Goal: Task Accomplishment & Management: Complete application form

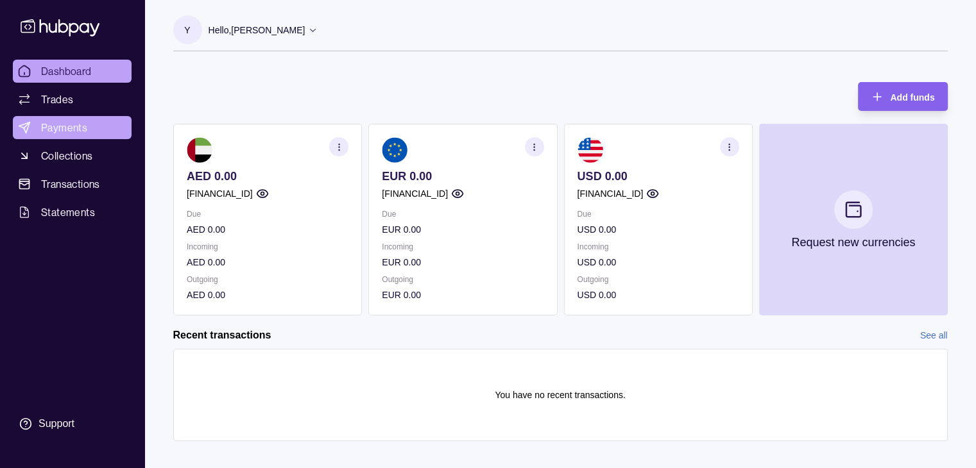
click at [51, 126] on span "Payments" at bounding box center [64, 127] width 46 height 15
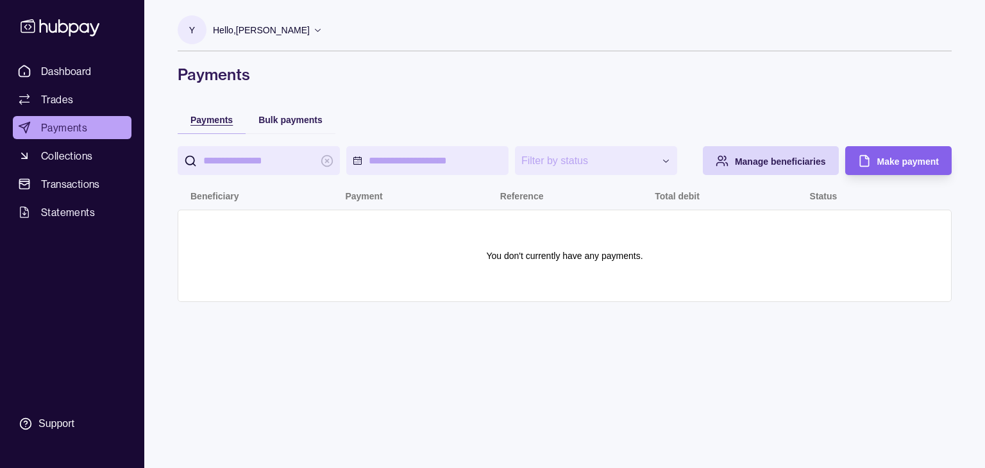
click at [210, 117] on span "Payments" at bounding box center [212, 120] width 42 height 10
click at [72, 101] on span "Trades" at bounding box center [57, 99] width 32 height 15
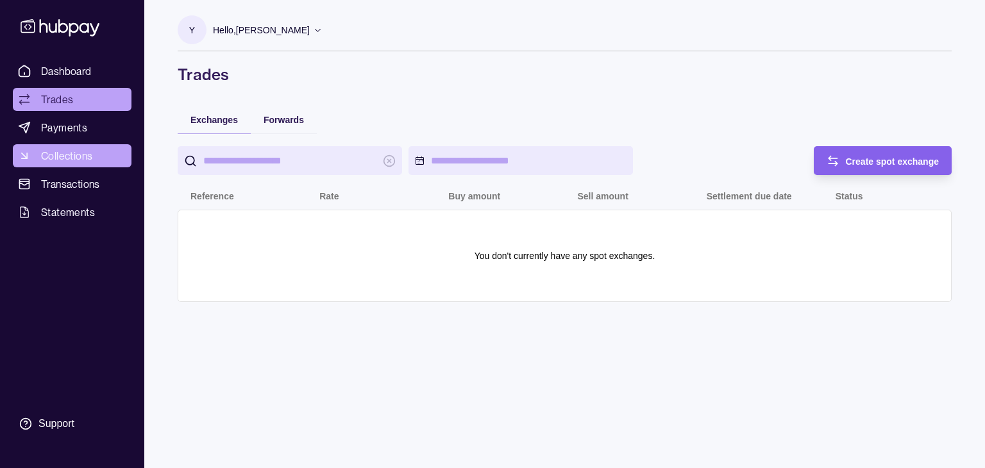
click at [67, 155] on span "Collections" at bounding box center [66, 155] width 51 height 15
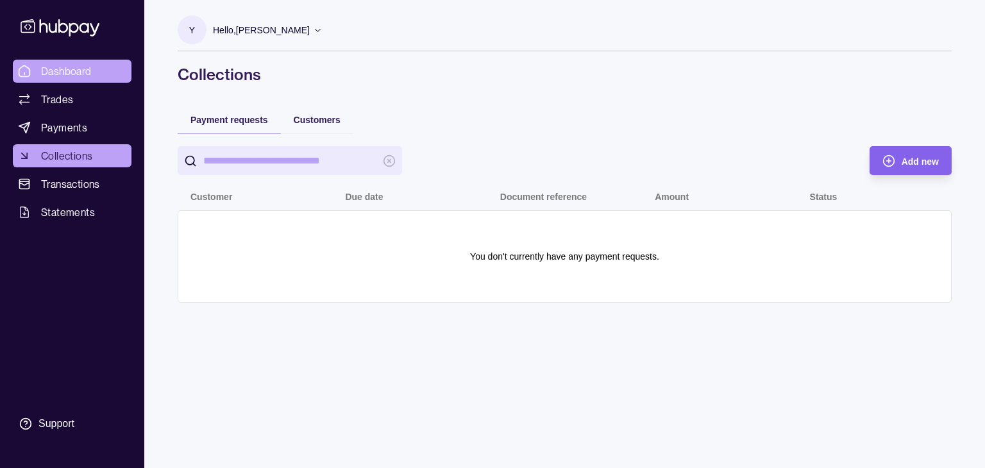
click at [69, 74] on span "Dashboard" at bounding box center [66, 71] width 51 height 15
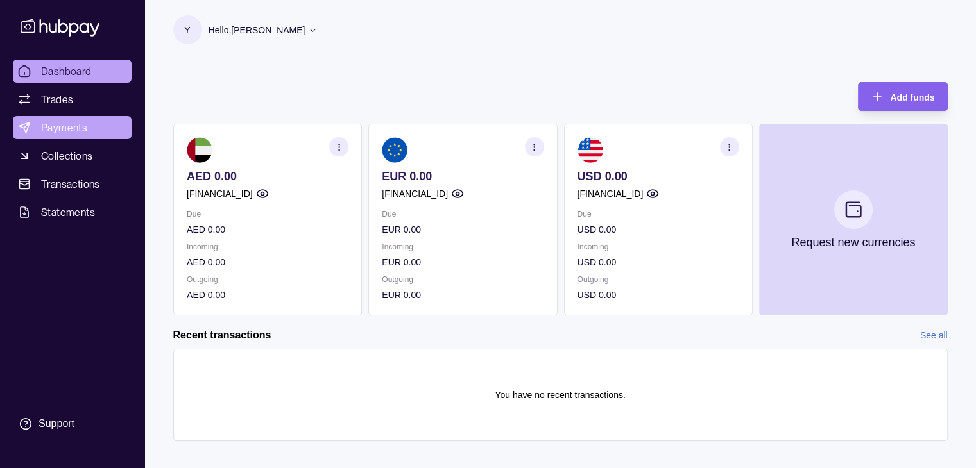
click at [58, 124] on span "Payments" at bounding box center [64, 127] width 46 height 15
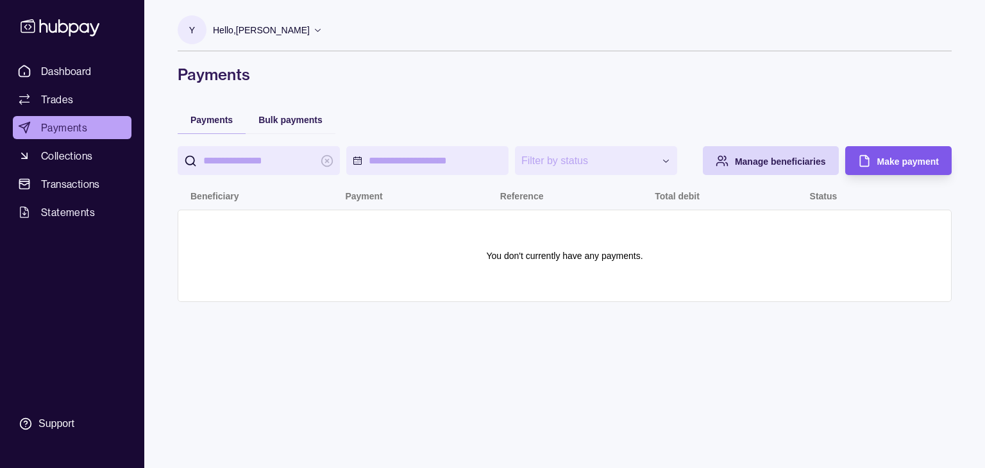
click at [897, 155] on div "Make payment" at bounding box center [909, 160] width 62 height 15
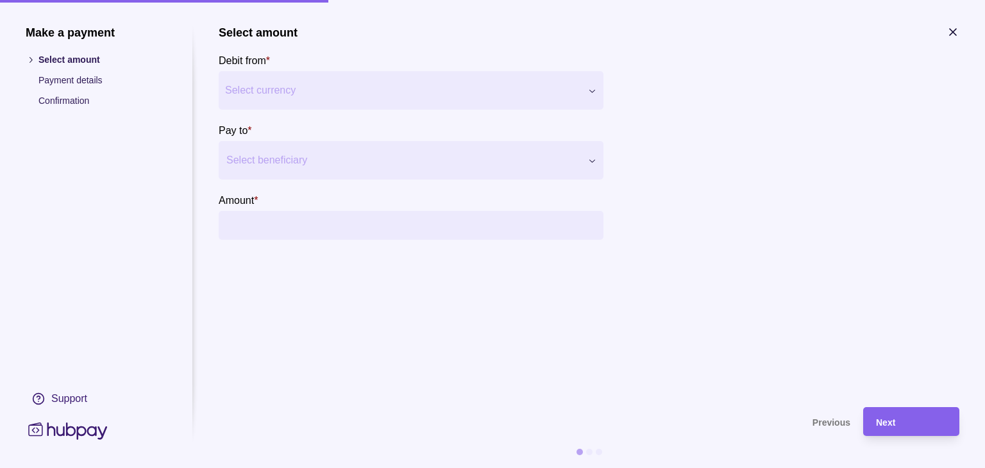
click at [525, 156] on div at bounding box center [402, 160] width 353 height 18
click at [309, 378] on section "Select amount Debit from * Select currency *** *** *** Pay to * Use Up and Down…" at bounding box center [589, 210] width 741 height 369
click at [951, 32] on icon "button" at bounding box center [953, 32] width 13 height 13
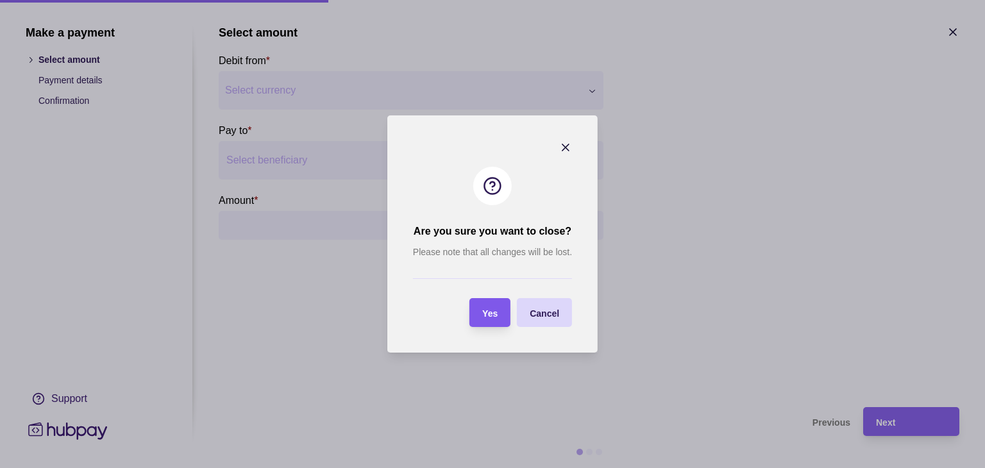
click at [472, 319] on div "Yes" at bounding box center [480, 312] width 35 height 29
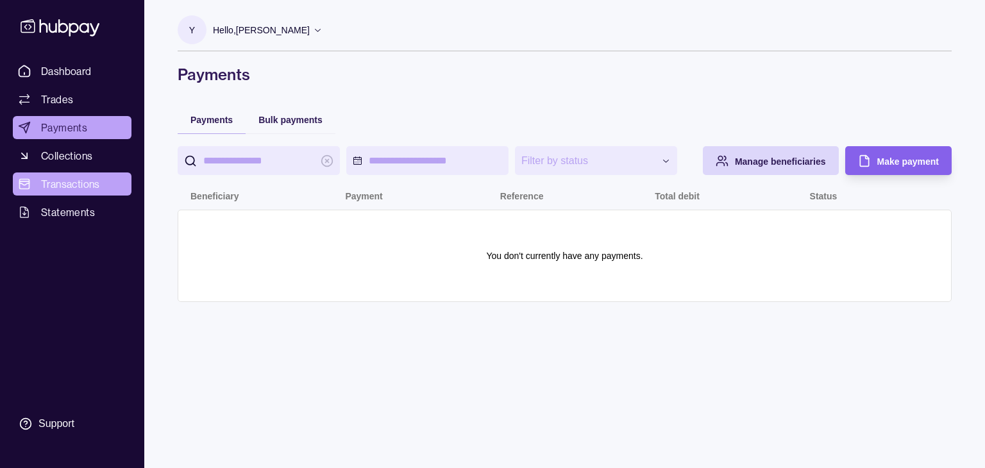
click at [85, 185] on span "Transactions" at bounding box center [70, 183] width 59 height 15
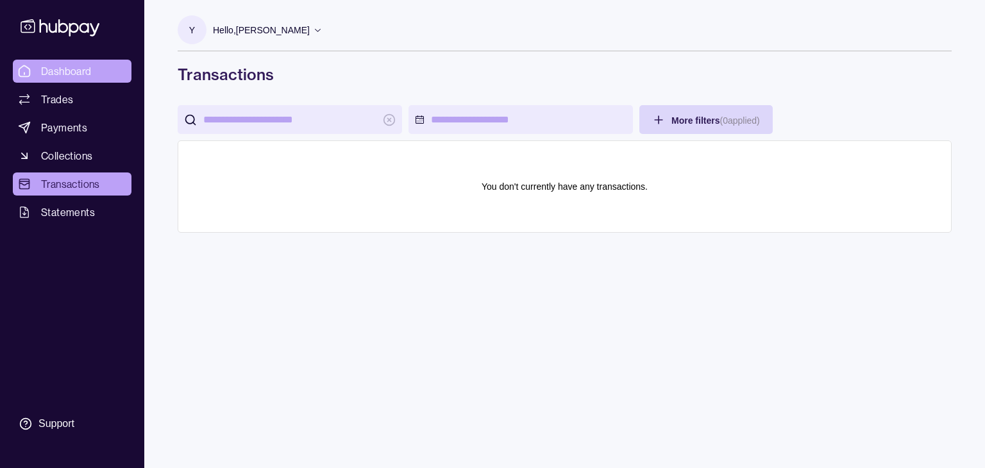
click at [68, 65] on span "Dashboard" at bounding box center [66, 71] width 51 height 15
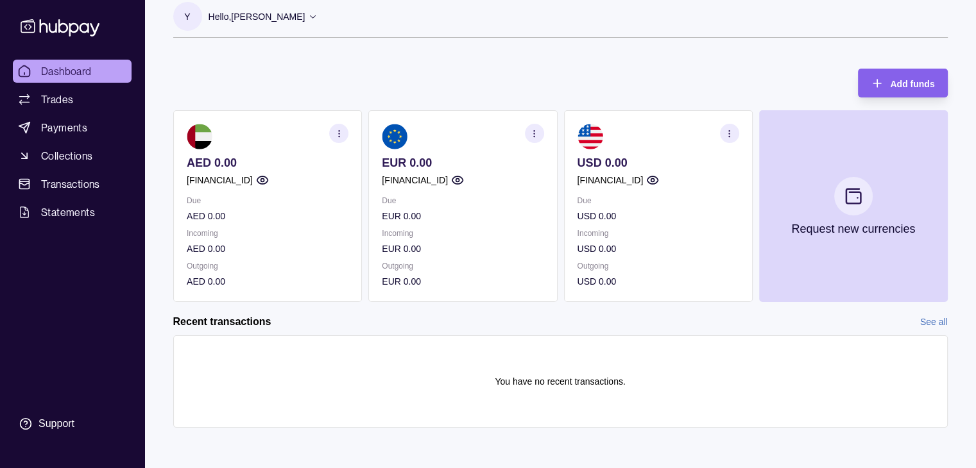
scroll to position [14, 0]
click at [631, 144] on section at bounding box center [658, 136] width 162 height 26
click at [733, 130] on icon "button" at bounding box center [729, 133] width 10 height 10
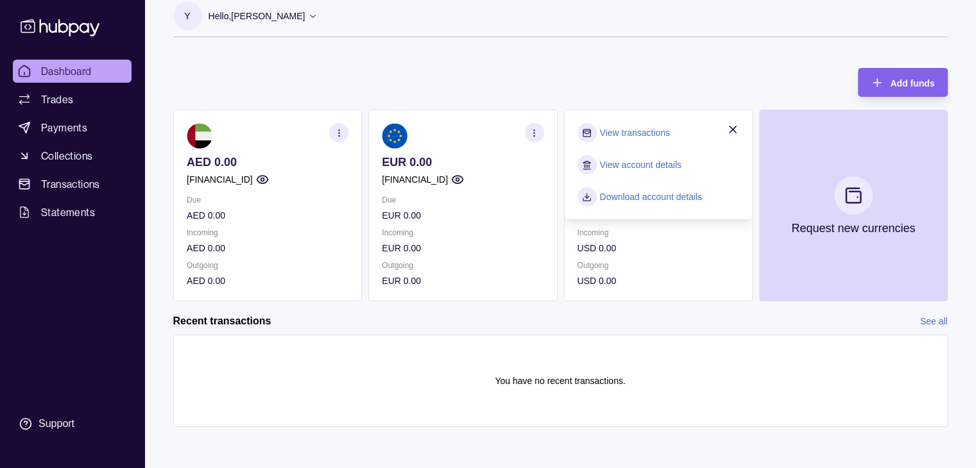
click at [730, 128] on icon "button" at bounding box center [732, 129] width 13 height 13
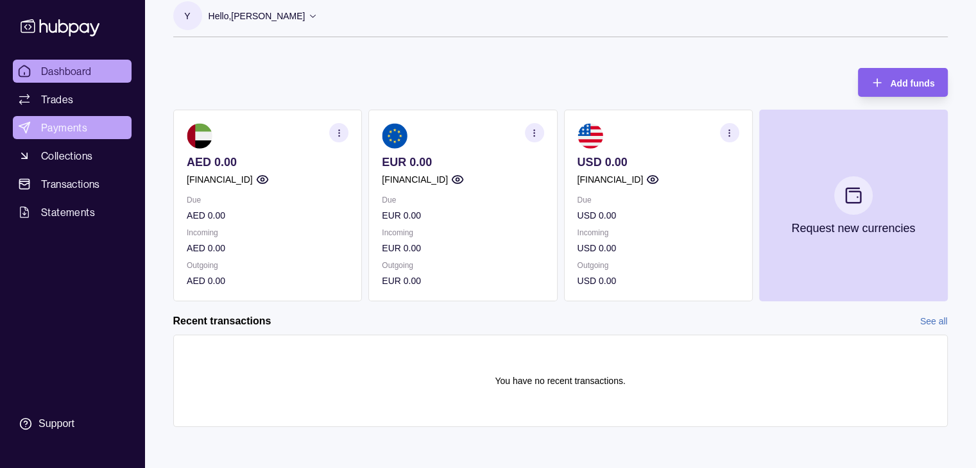
click at [51, 126] on span "Payments" at bounding box center [64, 127] width 46 height 15
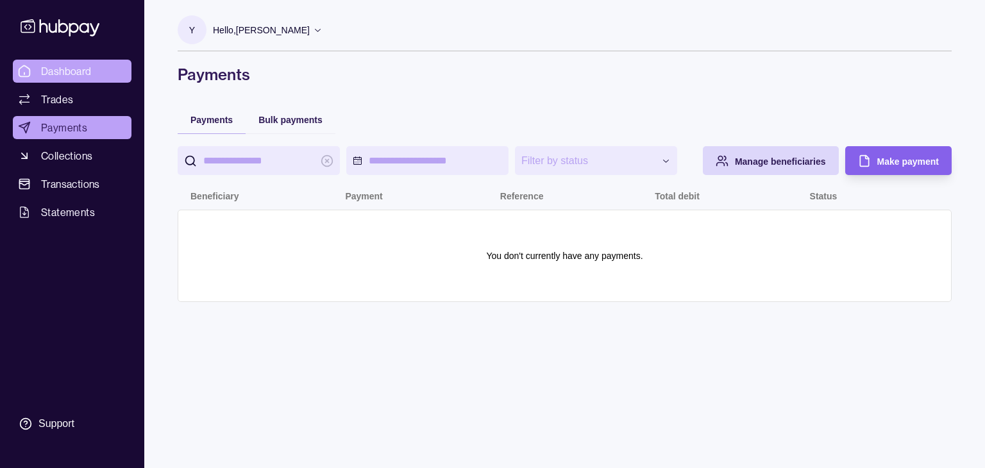
click at [62, 72] on span "Dashboard" at bounding box center [66, 71] width 51 height 15
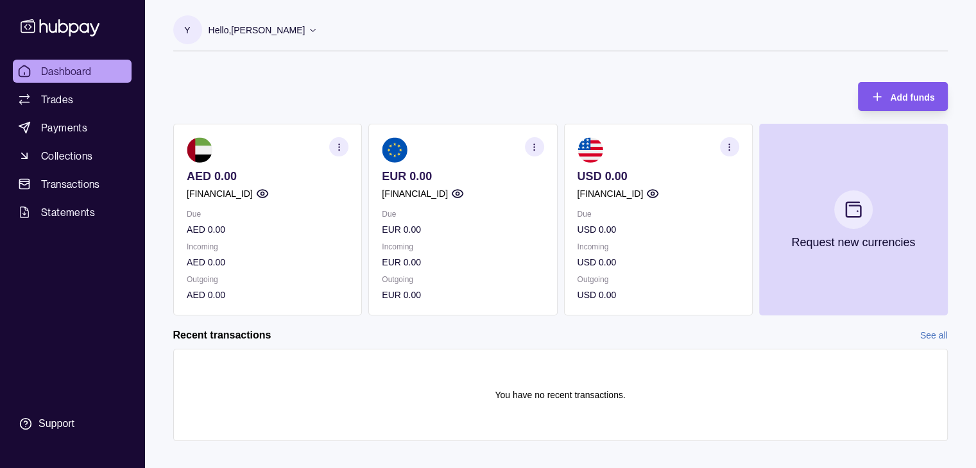
click at [911, 98] on span "Add funds" at bounding box center [912, 97] width 44 height 10
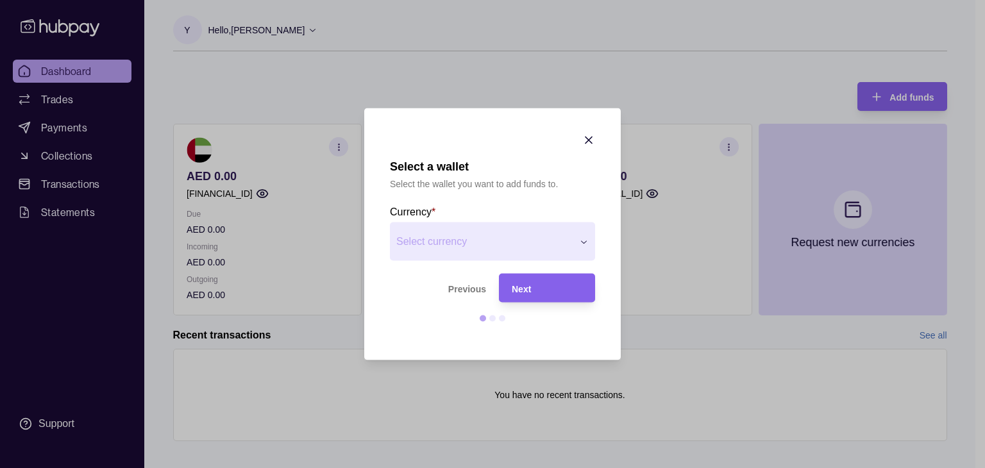
click at [590, 139] on icon "button" at bounding box center [589, 140] width 6 height 6
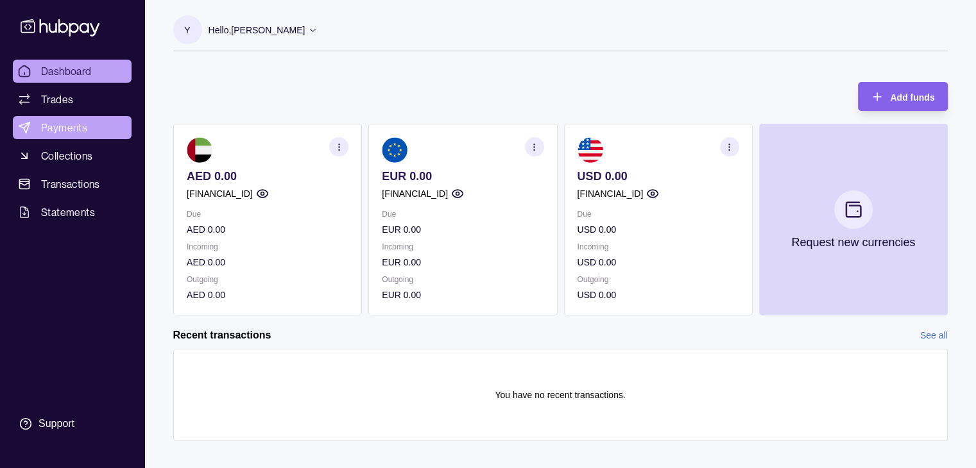
click at [61, 123] on span "Payments" at bounding box center [64, 127] width 46 height 15
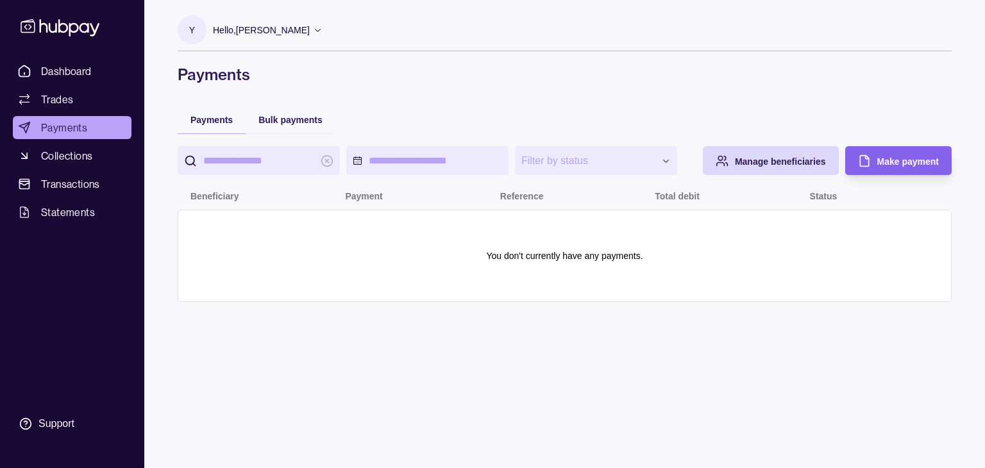
click at [323, 29] on icon at bounding box center [318, 30] width 10 height 10
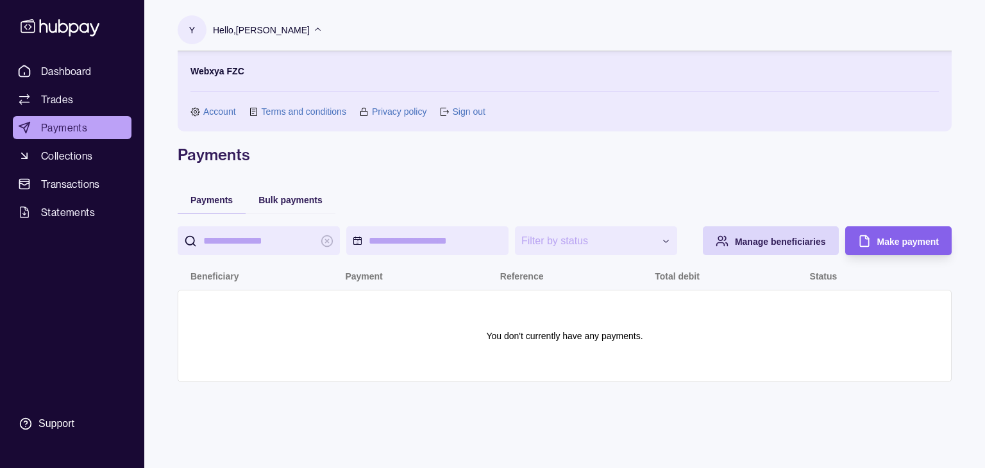
click at [452, 162] on h1 "Payments" at bounding box center [565, 154] width 774 height 21
click at [226, 111] on link "Account" at bounding box center [219, 112] width 33 height 14
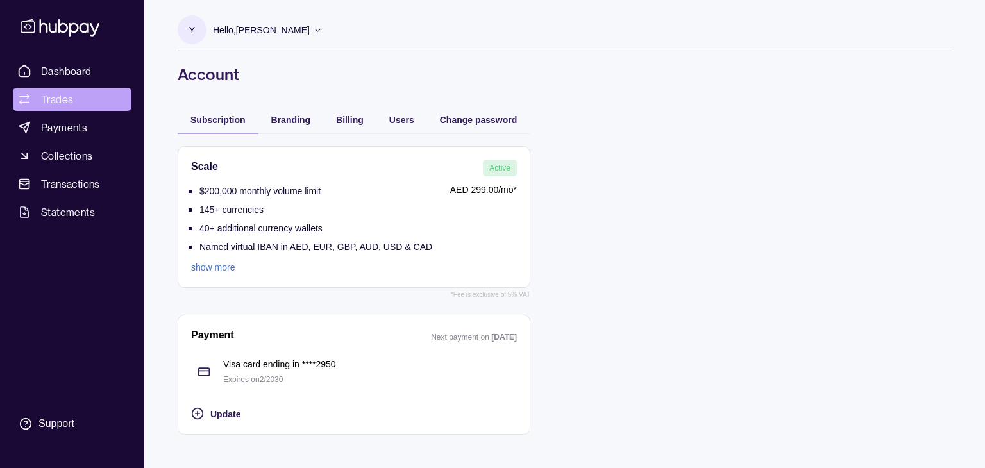
click at [59, 100] on span "Trades" at bounding box center [57, 99] width 32 height 15
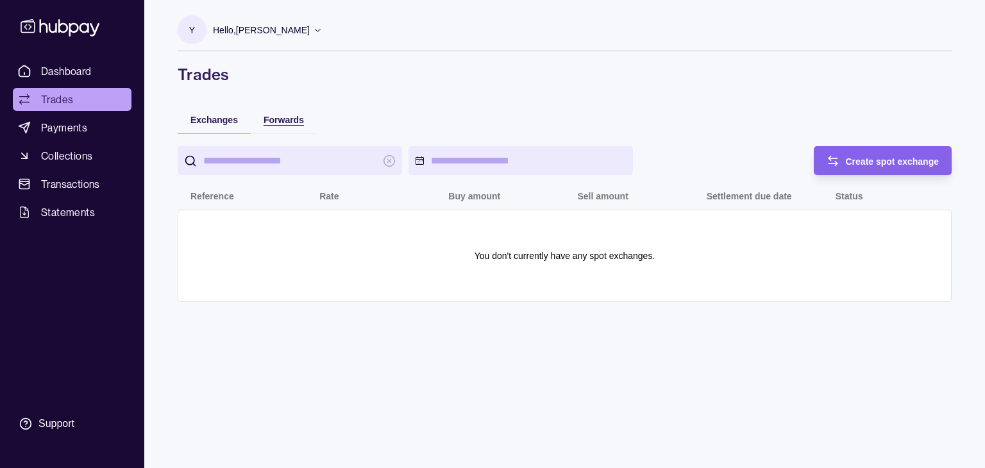
click at [281, 123] on span "Forwards" at bounding box center [284, 120] width 40 height 10
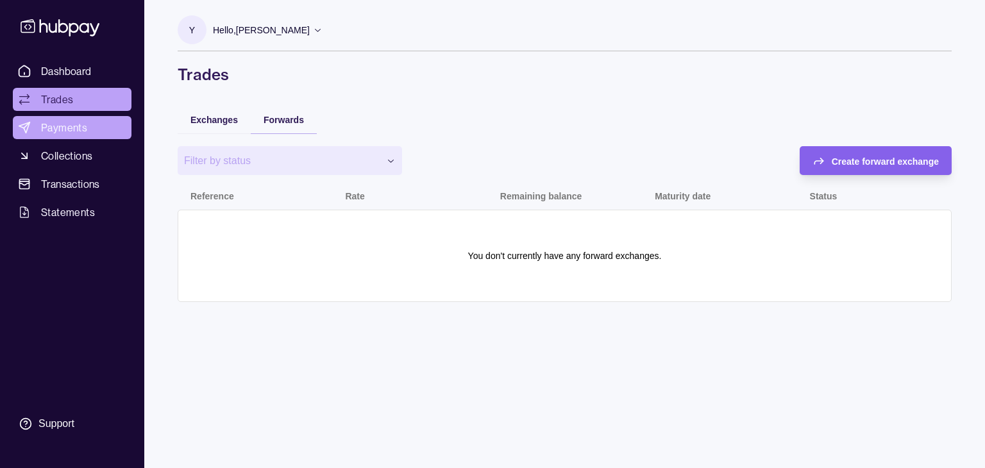
click at [87, 128] on link "Payments" at bounding box center [72, 127] width 119 height 23
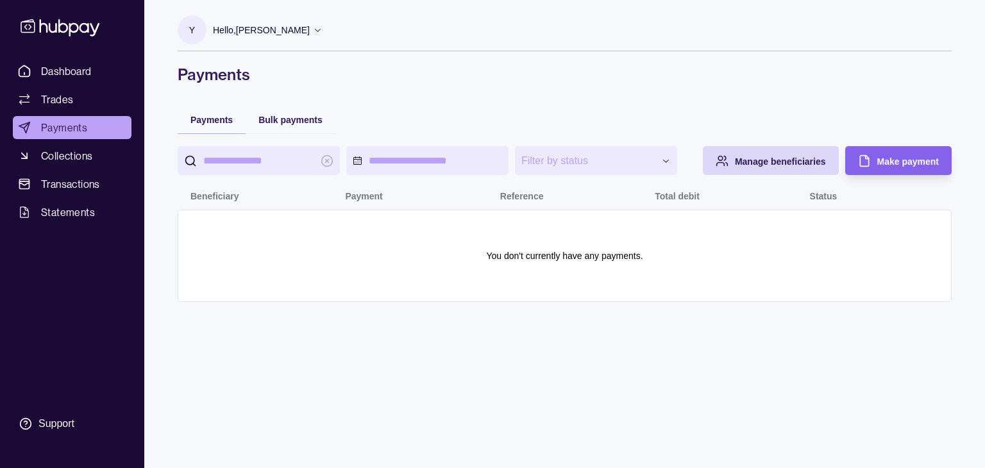
click at [56, 129] on span "Payments" at bounding box center [64, 127] width 46 height 15
click at [72, 157] on span "Collections" at bounding box center [66, 155] width 51 height 15
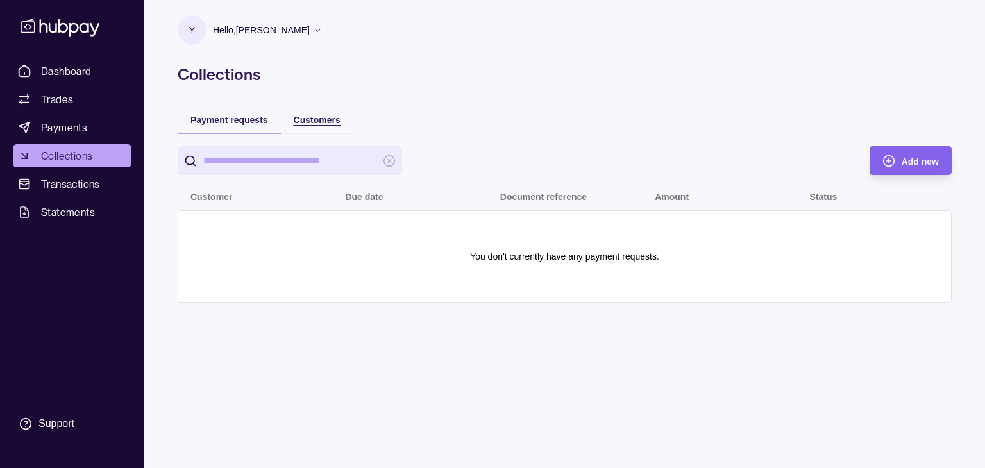
click at [321, 126] on div "Customers" at bounding box center [317, 119] width 47 height 15
click at [236, 116] on span "Payment requests" at bounding box center [230, 120] width 78 height 10
click at [904, 157] on span "Add new" at bounding box center [920, 162] width 37 height 10
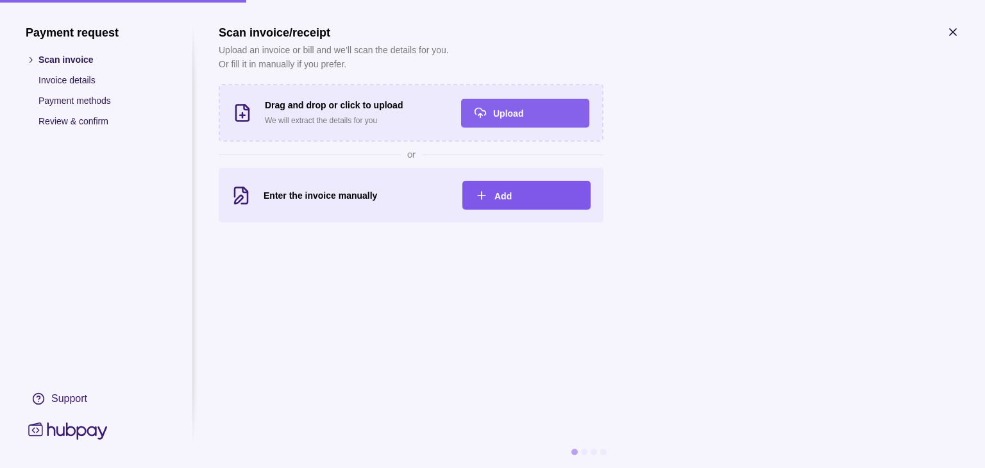
click at [510, 196] on span "Add" at bounding box center [503, 196] width 17 height 10
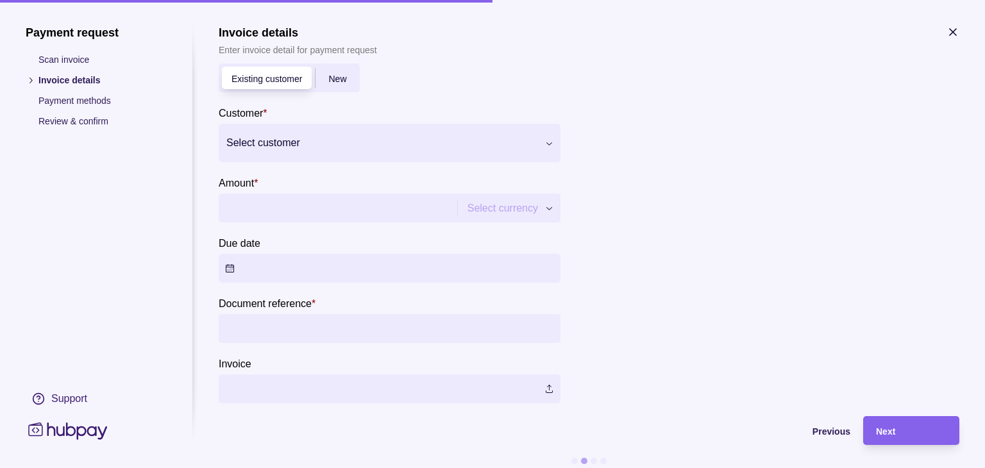
click at [286, 79] on span "Existing customer" at bounding box center [267, 79] width 71 height 10
click at [274, 141] on div at bounding box center [381, 143] width 310 height 18
click at [676, 191] on div at bounding box center [766, 227] width 385 height 352
click at [259, 142] on div at bounding box center [381, 143] width 310 height 18
click at [264, 183] on span "Add new" at bounding box center [262, 182] width 37 height 10
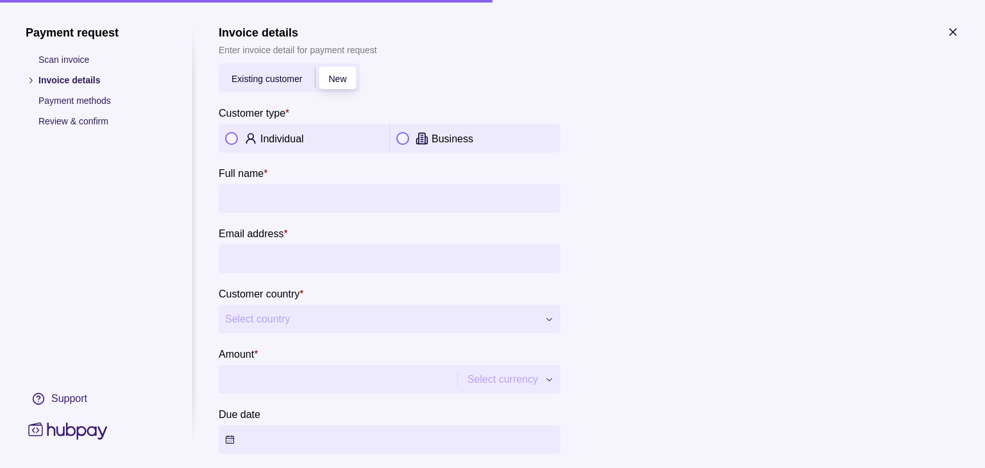
click at [949, 34] on icon "button" at bounding box center [953, 32] width 13 height 13
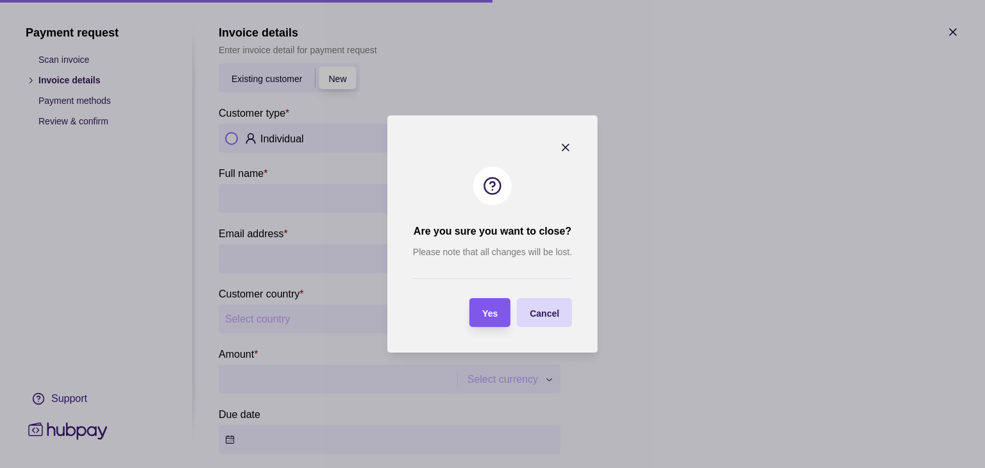
click at [480, 315] on div "Yes" at bounding box center [480, 312] width 35 height 29
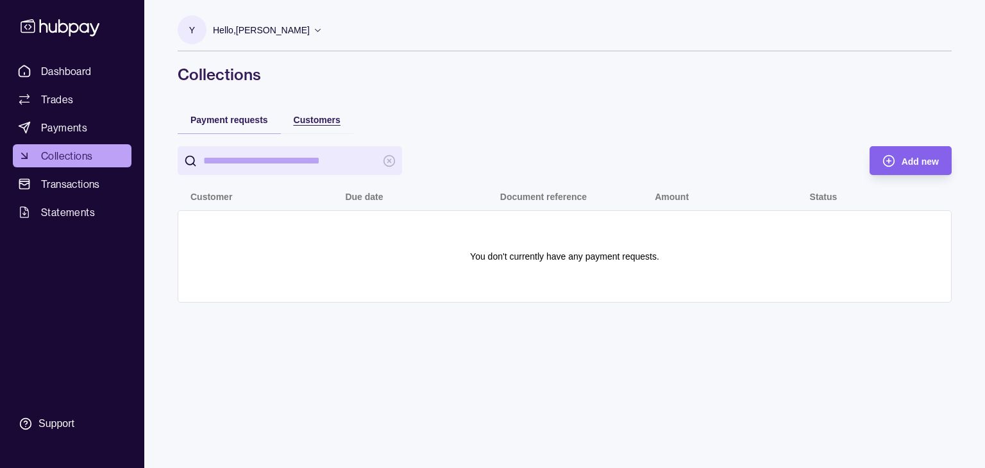
click at [330, 124] on span "Customers" at bounding box center [317, 120] width 47 height 10
click at [893, 157] on circle "button" at bounding box center [888, 160] width 11 height 11
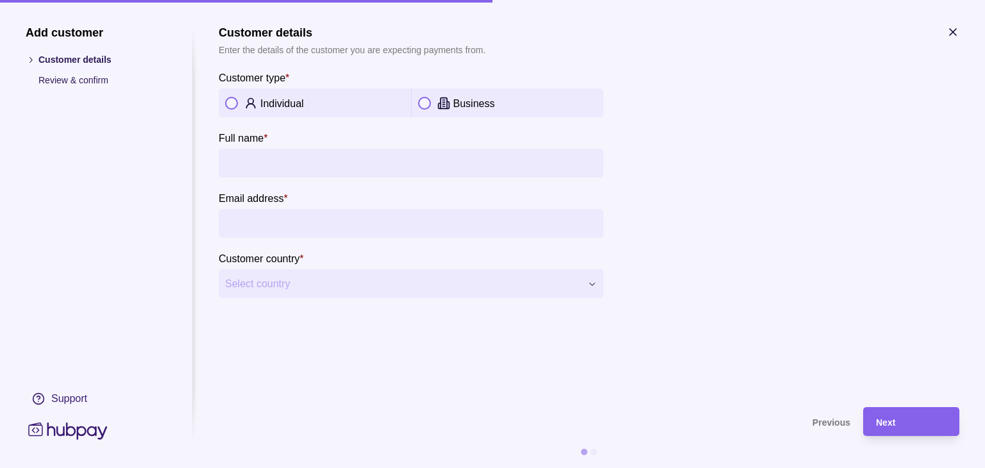
click at [428, 101] on button "button" at bounding box center [424, 103] width 13 height 13
click at [308, 164] on input "Company name *" at bounding box center [411, 163] width 372 height 29
type input "**********"
click at [272, 226] on input "Email address *" at bounding box center [411, 223] width 372 height 29
type input "**********"
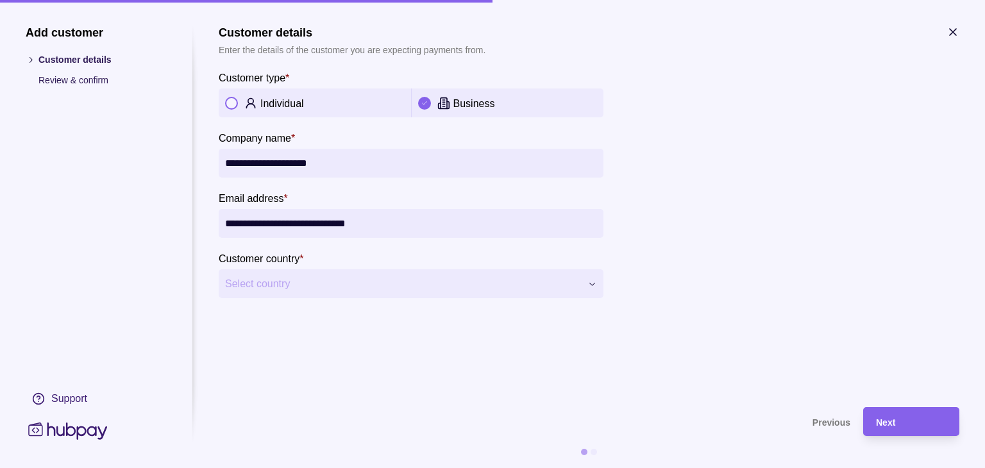
click at [366, 284] on span "Select country" at bounding box center [403, 283] width 356 height 15
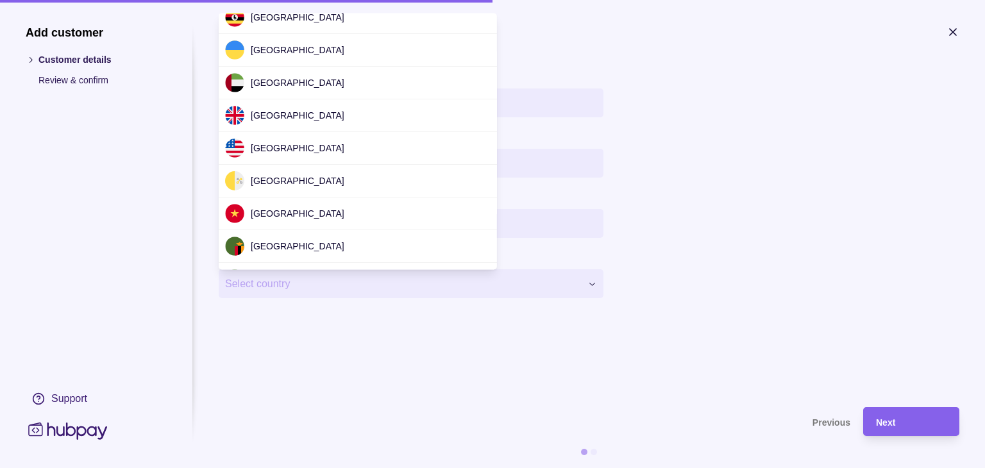
scroll to position [4045, 0]
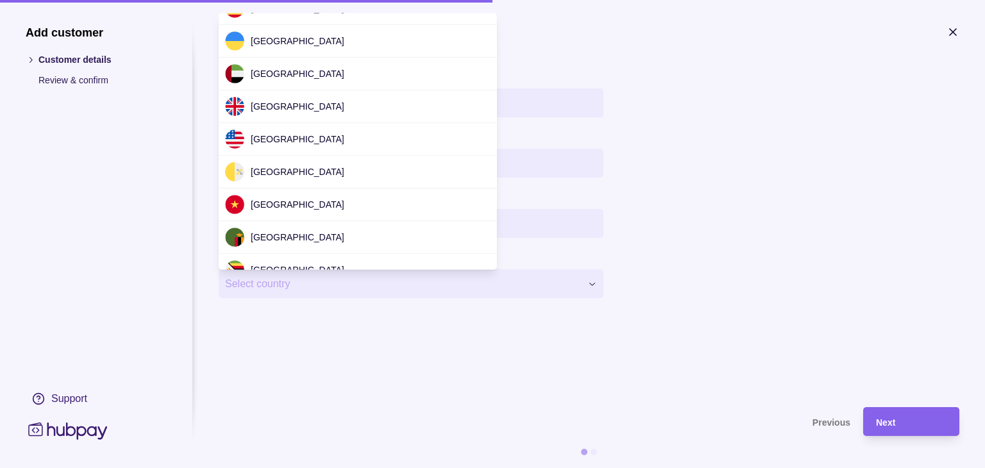
click at [317, 362] on div at bounding box center [492, 234] width 985 height 468
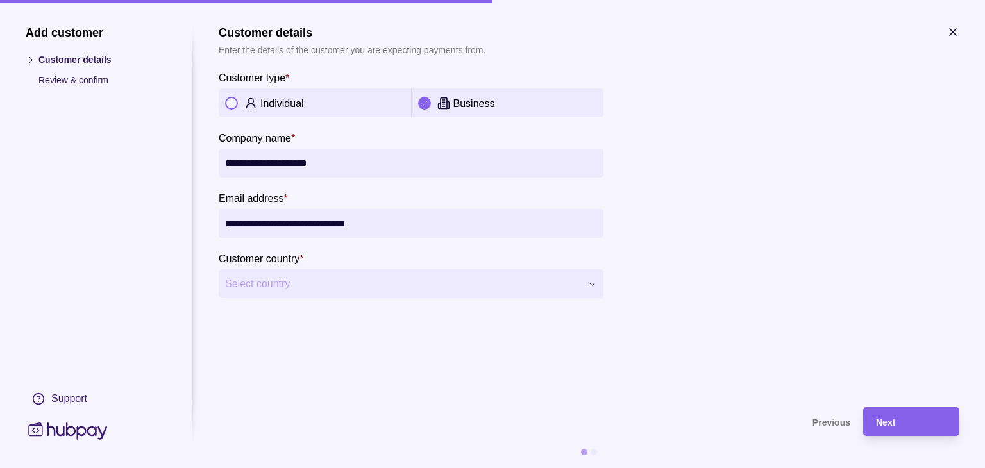
click at [593, 286] on icon "button" at bounding box center [593, 284] width 10 height 10
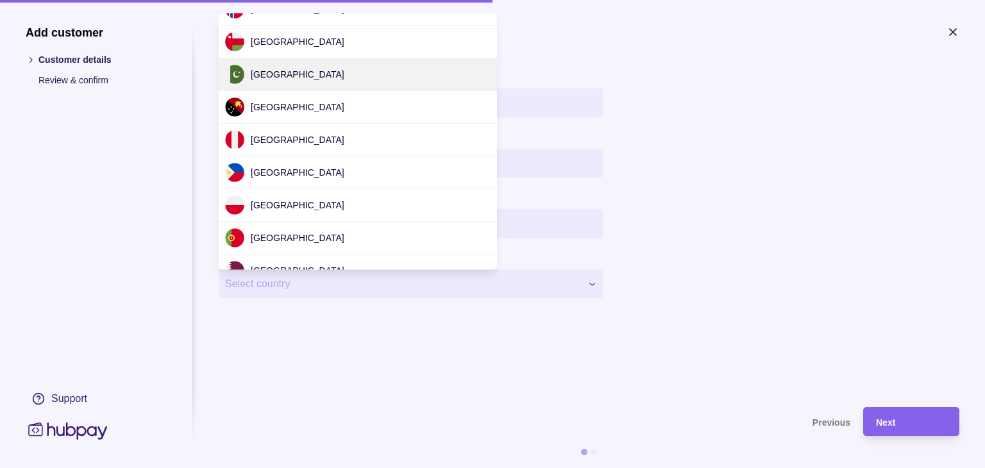
scroll to position [2887, 0]
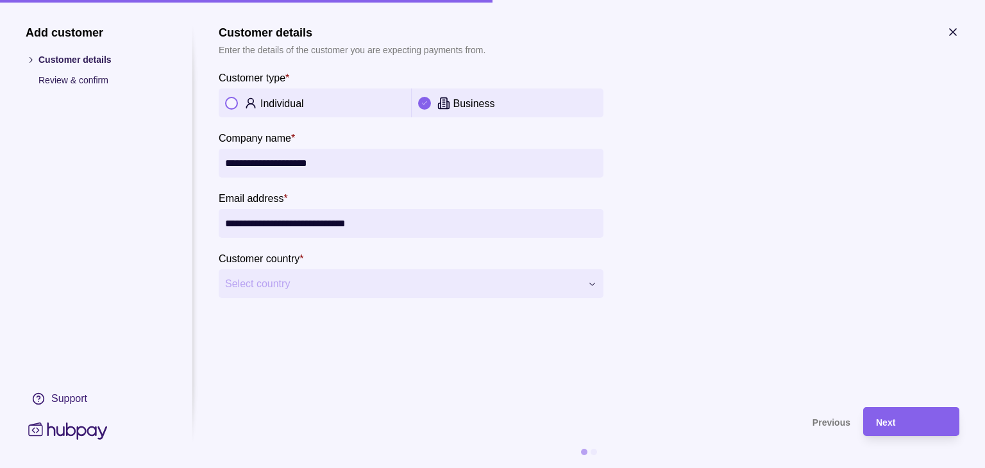
click at [281, 280] on span "Select country" at bounding box center [403, 283] width 356 height 15
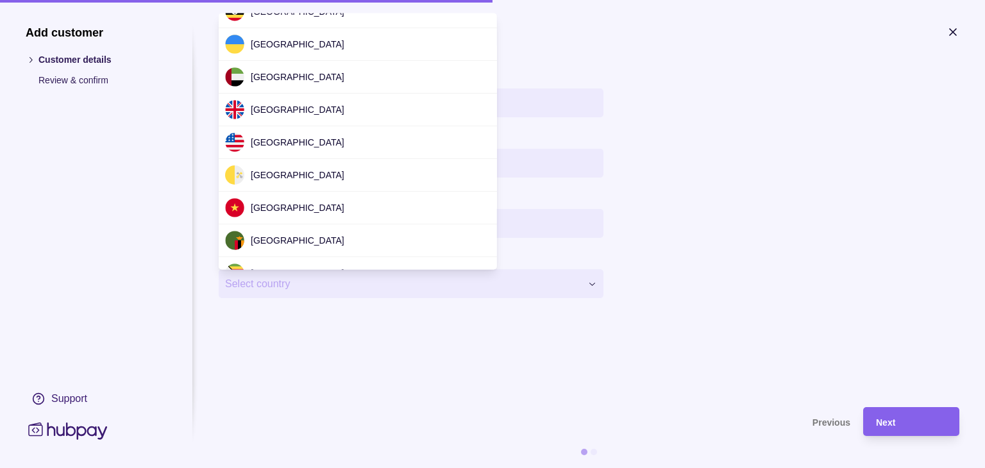
scroll to position [4045, 0]
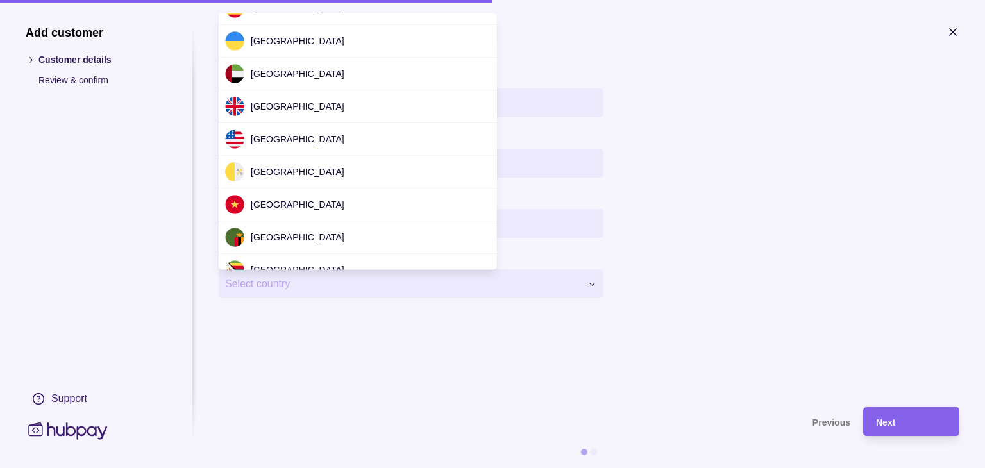
click at [742, 291] on div at bounding box center [492, 234] width 985 height 468
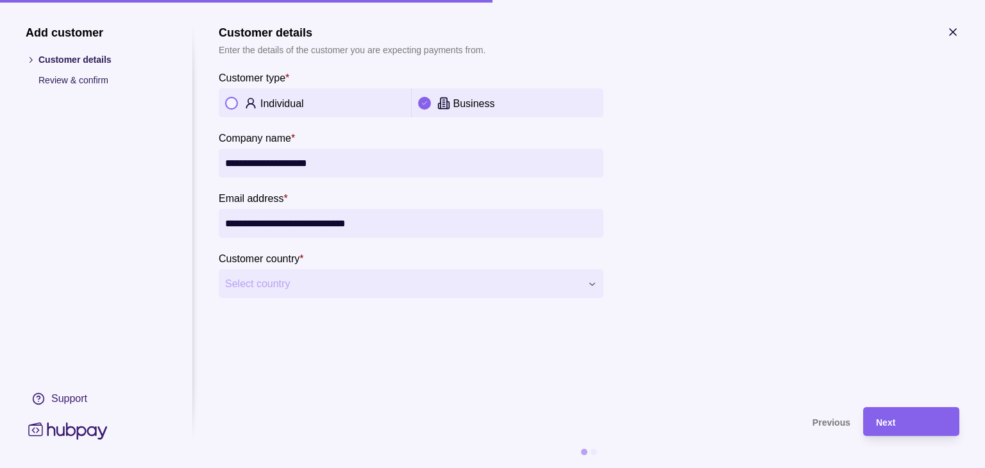
click at [298, 356] on section "**********" at bounding box center [589, 210] width 741 height 369
click at [382, 284] on span "Select country" at bounding box center [403, 283] width 356 height 15
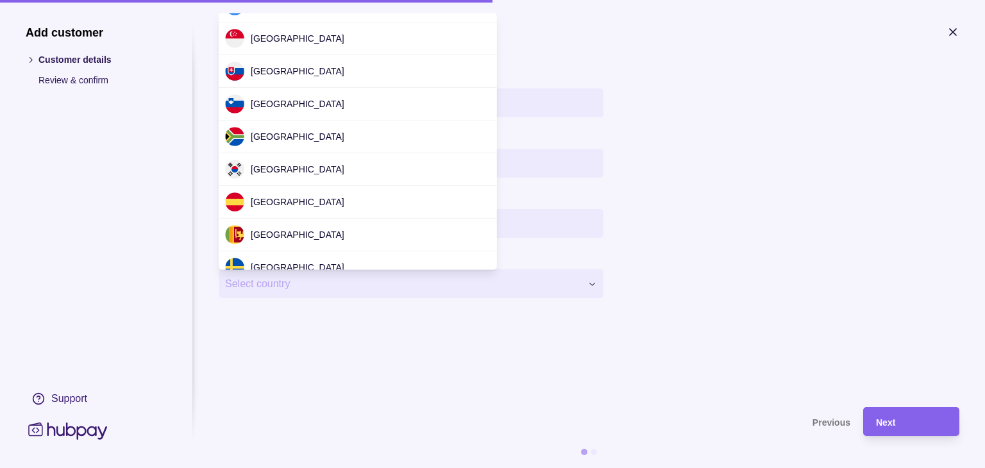
scroll to position [3499, 0]
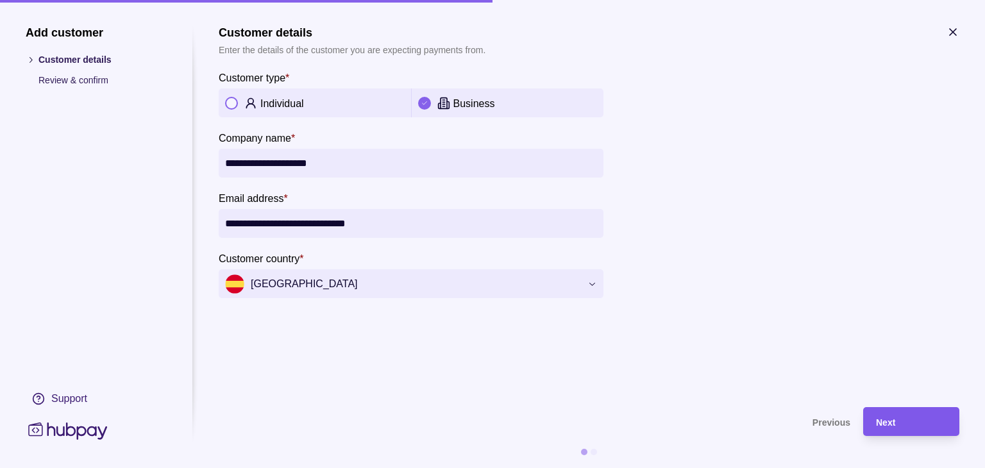
click at [919, 416] on div "Next" at bounding box center [911, 421] width 71 height 15
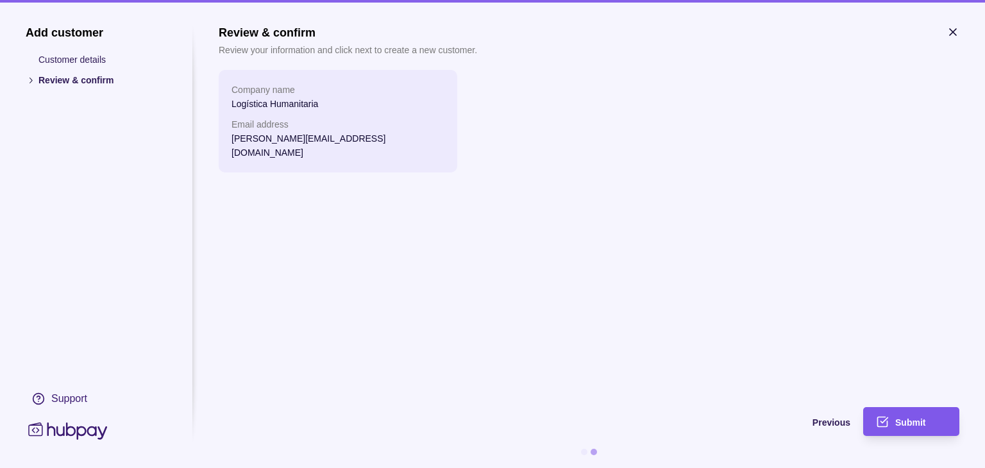
click at [917, 425] on span "Submit" at bounding box center [911, 423] width 30 height 10
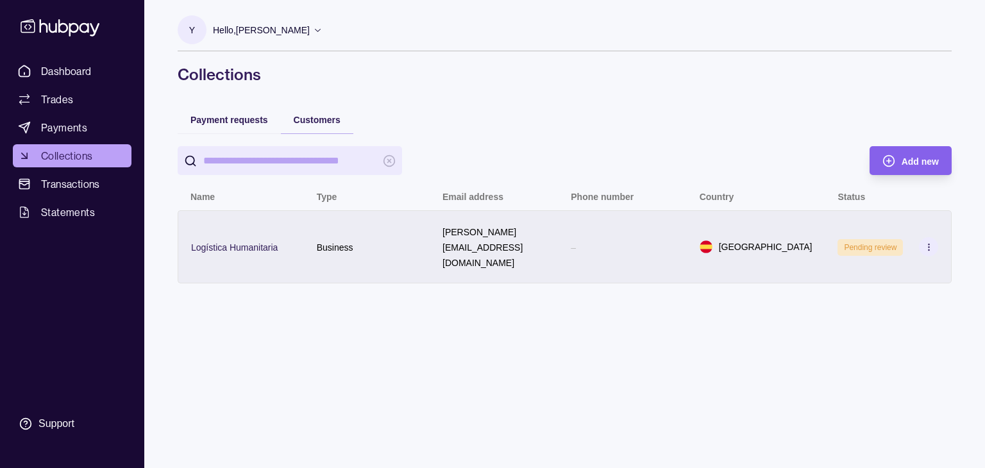
click at [931, 242] on icon at bounding box center [929, 247] width 10 height 10
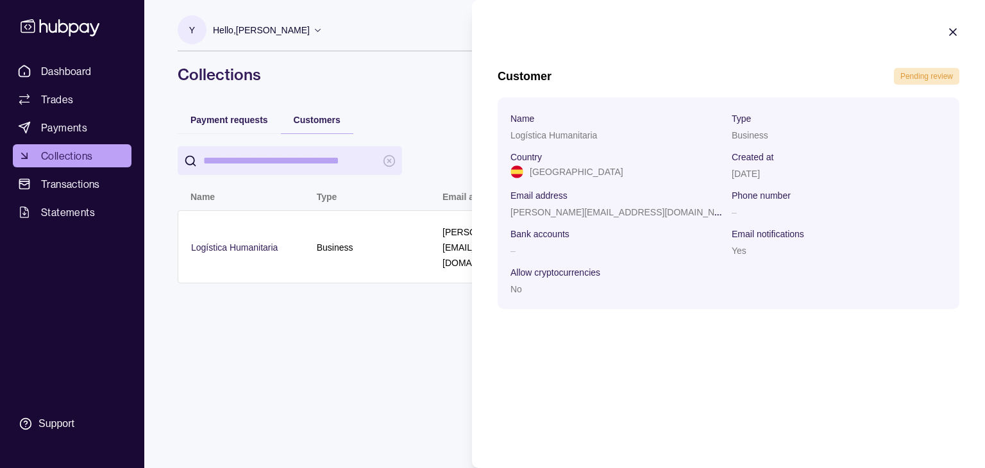
click at [291, 406] on html "Dashboard Trades Payments Collections Transactions Statements Support Y Hello, …" at bounding box center [492, 234] width 985 height 468
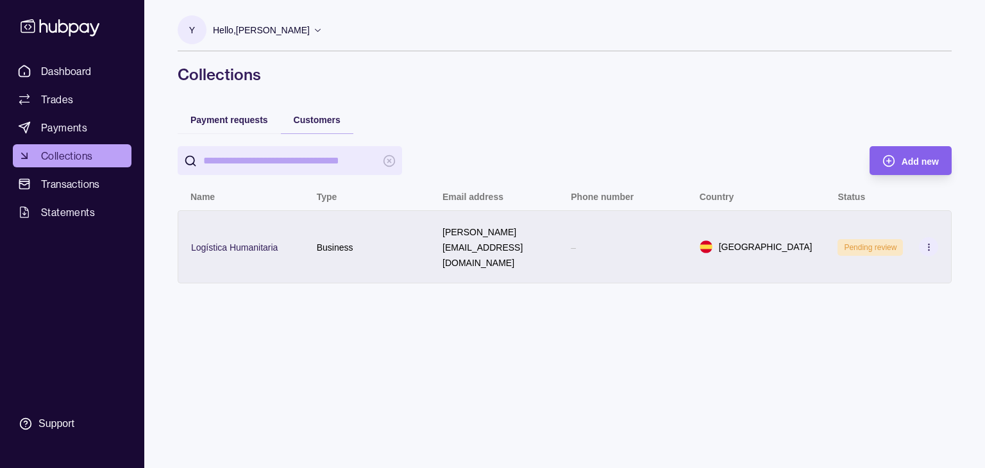
click at [595, 239] on div "–" at bounding box center [622, 246] width 103 height 15
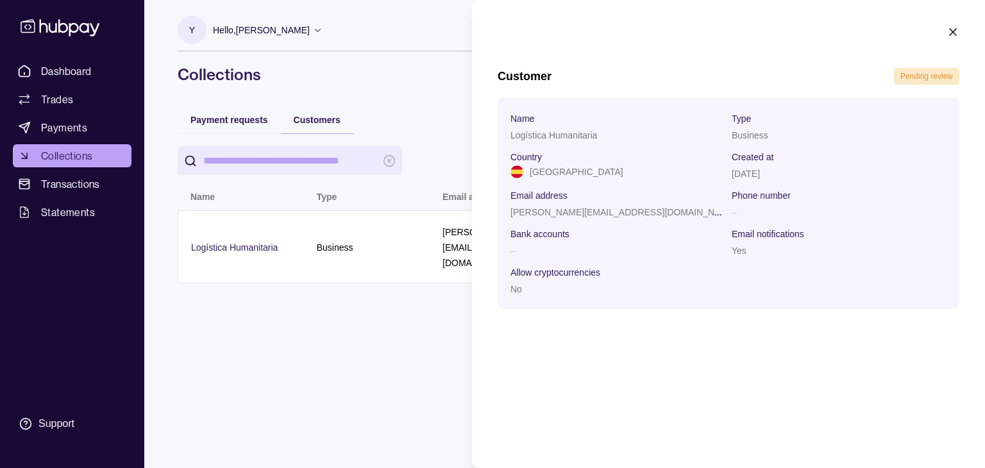
click at [390, 387] on html "Dashboard Trades Payments Collections Transactions Statements Support Y Hello, …" at bounding box center [492, 234] width 985 height 468
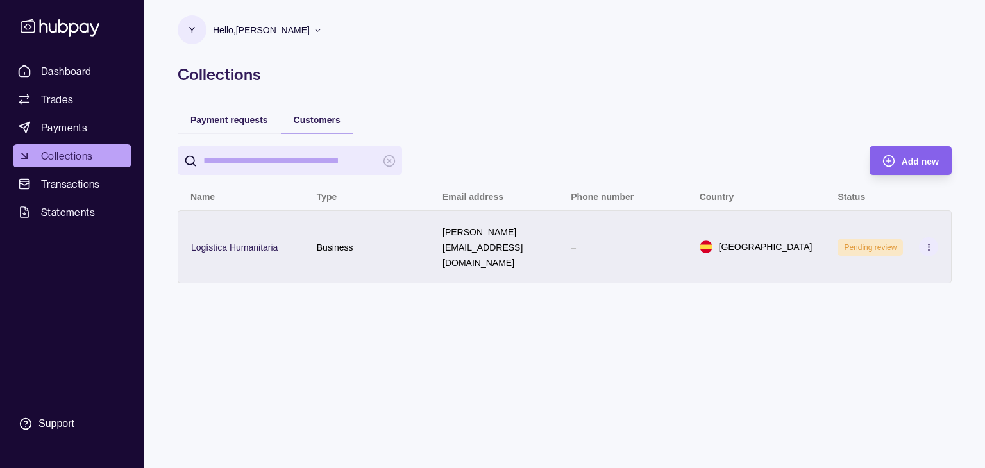
click at [931, 242] on icon at bounding box center [929, 247] width 10 height 10
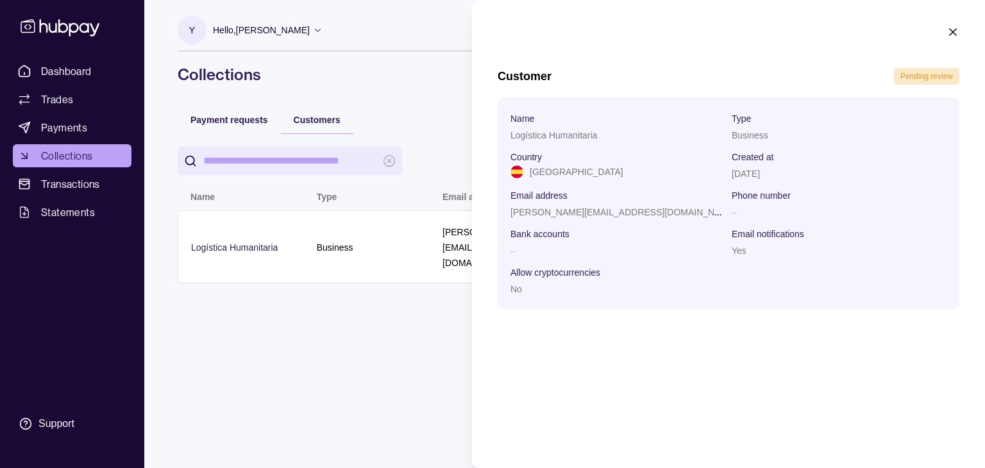
click at [951, 34] on icon "button" at bounding box center [953, 32] width 6 height 6
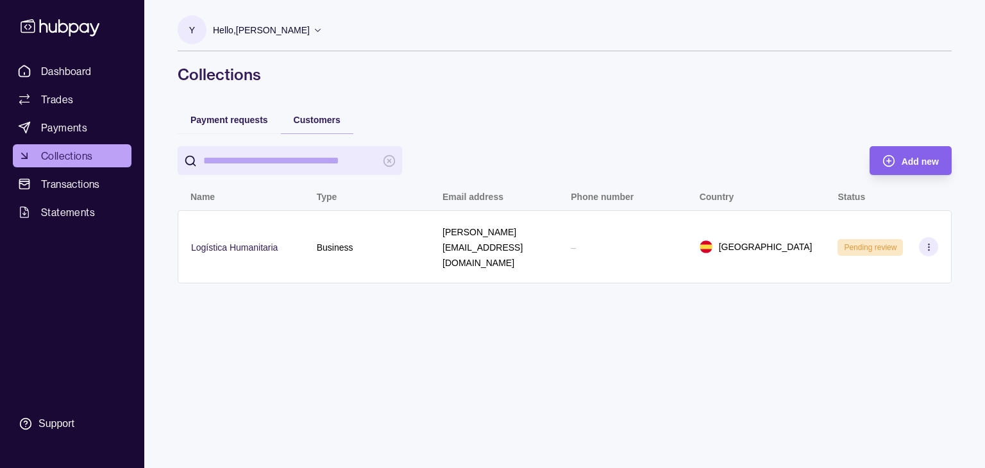
click at [615, 358] on div "Y Hello, [PERSON_NAME] Webxya FZC Account Terms and conditions Privacy policy S…" at bounding box center [565, 234] width 826 height 468
click at [212, 121] on span "Payment requests" at bounding box center [230, 120] width 78 height 10
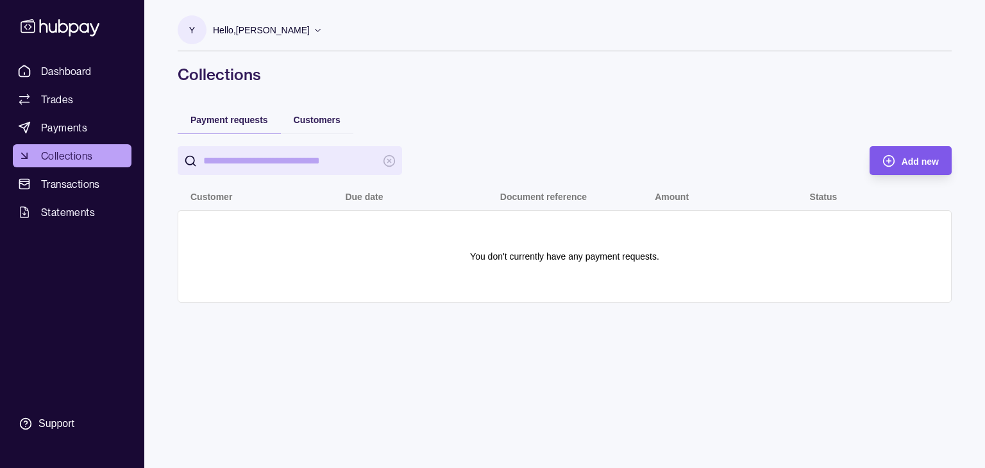
click at [898, 158] on div "Add new" at bounding box center [901, 160] width 76 height 29
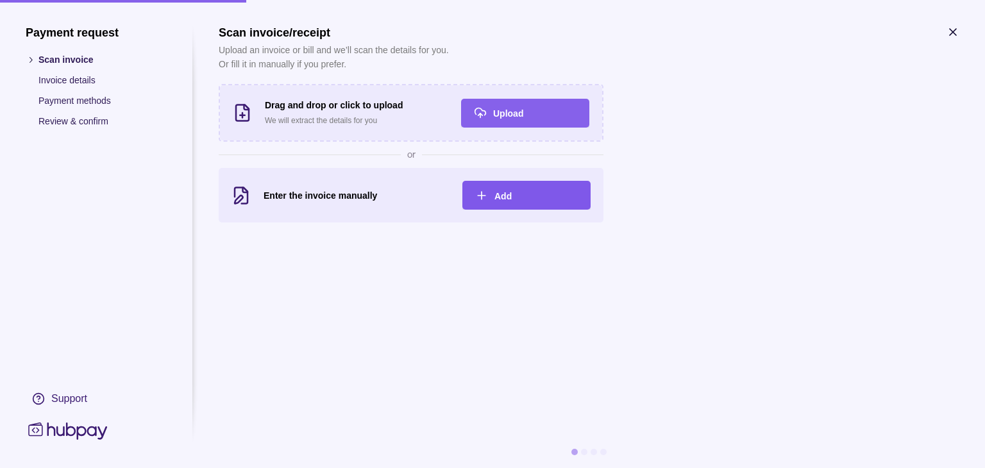
click at [491, 194] on div "Add" at bounding box center [517, 195] width 122 height 29
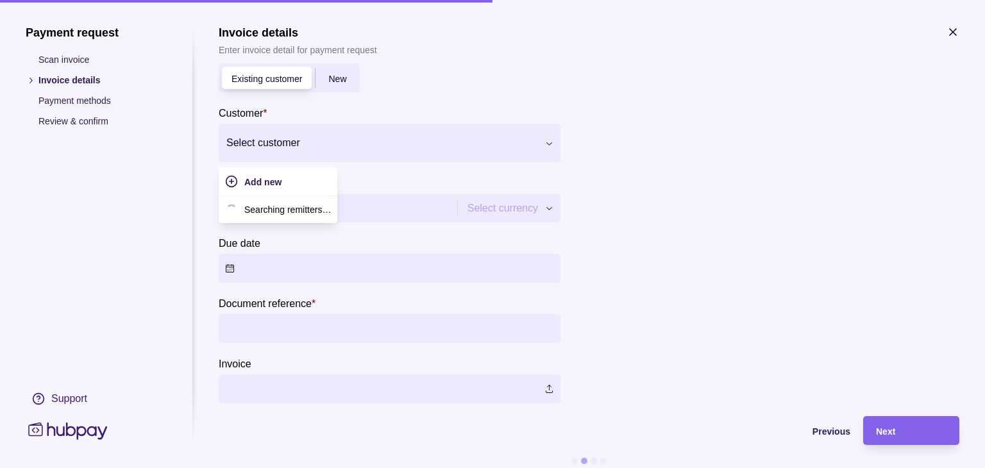
click at [280, 146] on div at bounding box center [381, 143] width 310 height 18
click at [540, 72] on section "Existing customer New Customer * Select customer Amount * Select currency *** *…" at bounding box center [390, 234] width 342 height 340
click at [333, 76] on span "New" at bounding box center [337, 79] width 18 height 10
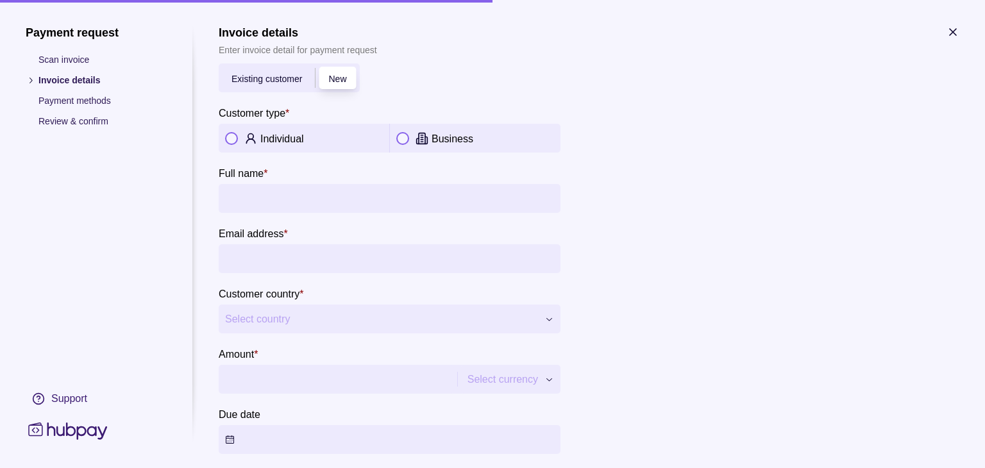
click at [266, 75] on span "Existing customer" at bounding box center [267, 79] width 71 height 10
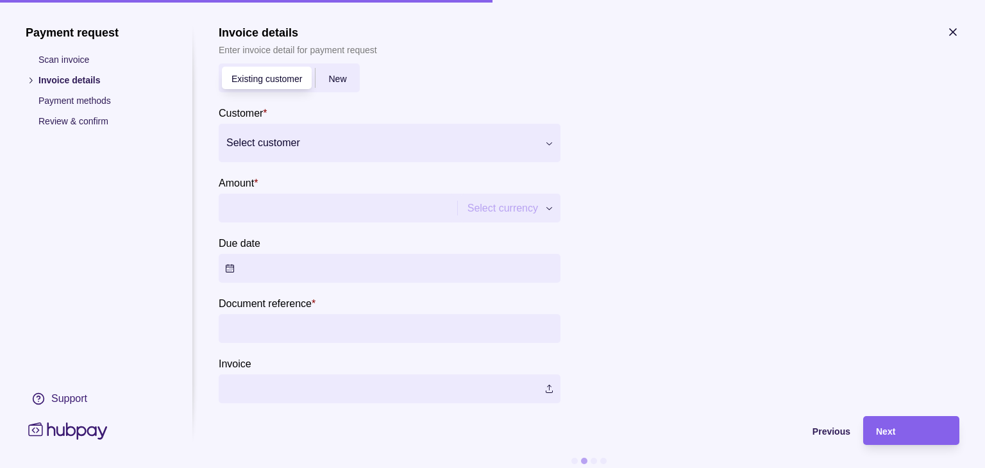
click at [278, 140] on div at bounding box center [381, 143] width 310 height 18
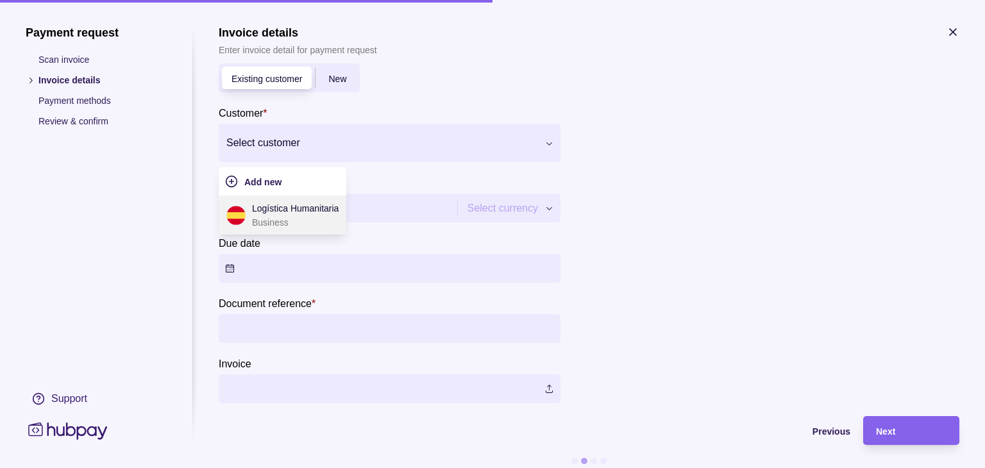
click at [272, 219] on p "Business" at bounding box center [295, 223] width 87 height 14
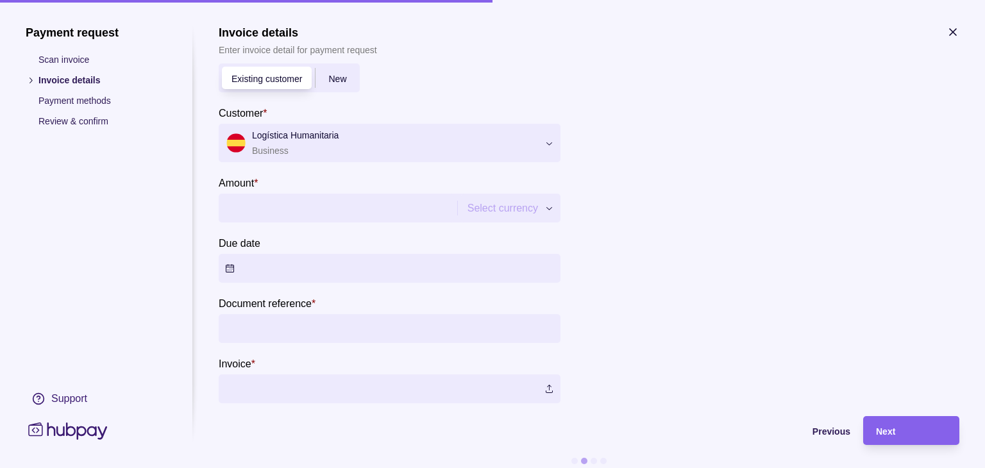
click at [550, 468] on div "Payment request Scan invoice Invoice details Payment methods Review & confirm S…" at bounding box center [492, 468] width 985 height 0
click at [300, 213] on input "Amount *" at bounding box center [348, 208] width 246 height 29
type input "***"
click at [715, 234] on div at bounding box center [766, 227] width 385 height 352
click at [228, 269] on button "Due date" at bounding box center [390, 268] width 342 height 29
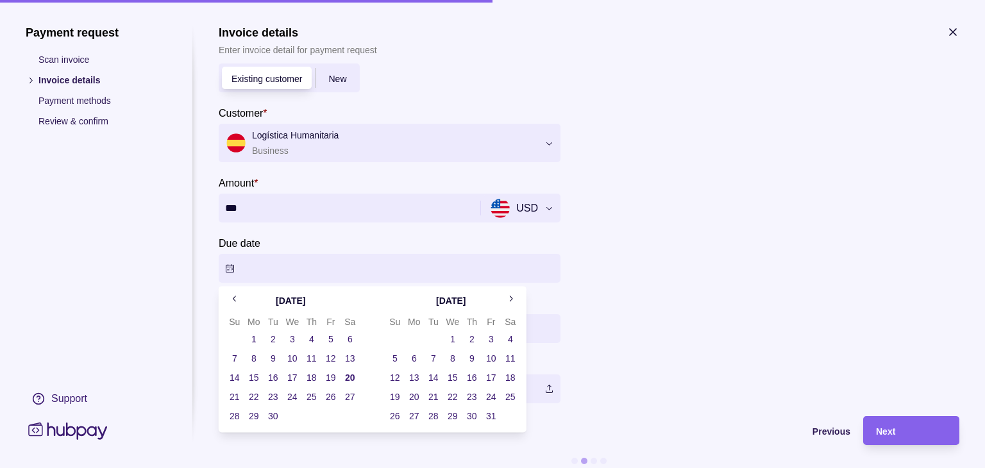
click at [493, 359] on button "10" at bounding box center [491, 359] width 18 height 18
click at [654, 291] on div at bounding box center [766, 227] width 385 height 352
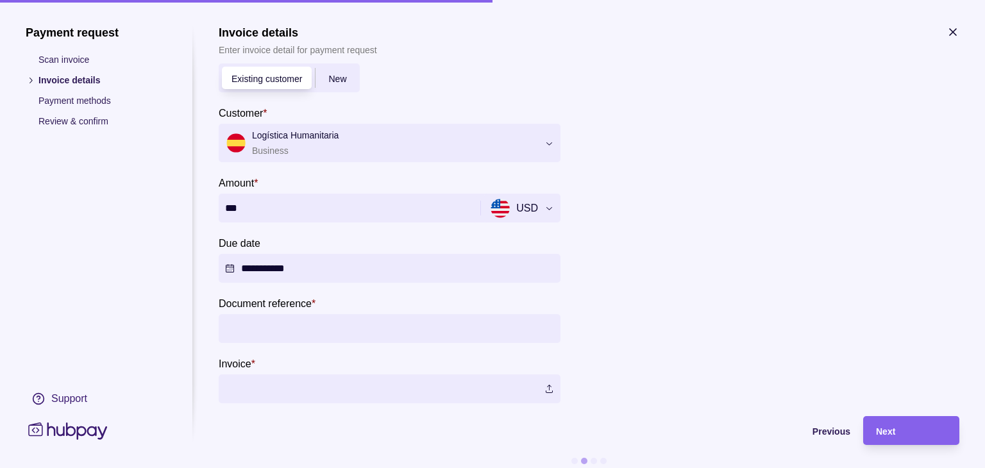
click at [240, 332] on input "Document reference *" at bounding box center [389, 328] width 329 height 29
type input "**********"
click at [235, 391] on label at bounding box center [390, 389] width 342 height 29
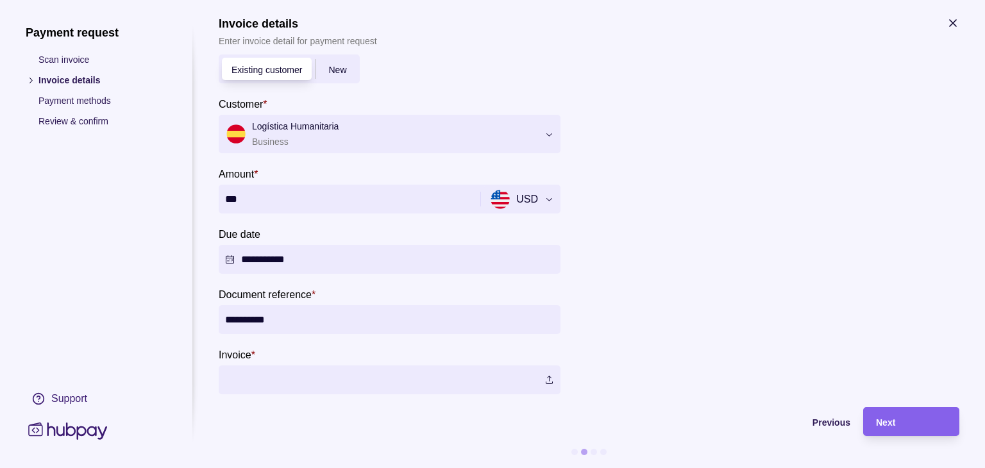
scroll to position [19, 0]
click at [269, 371] on label at bounding box center [390, 380] width 342 height 29
click at [894, 418] on span "Next" at bounding box center [885, 423] width 19 height 10
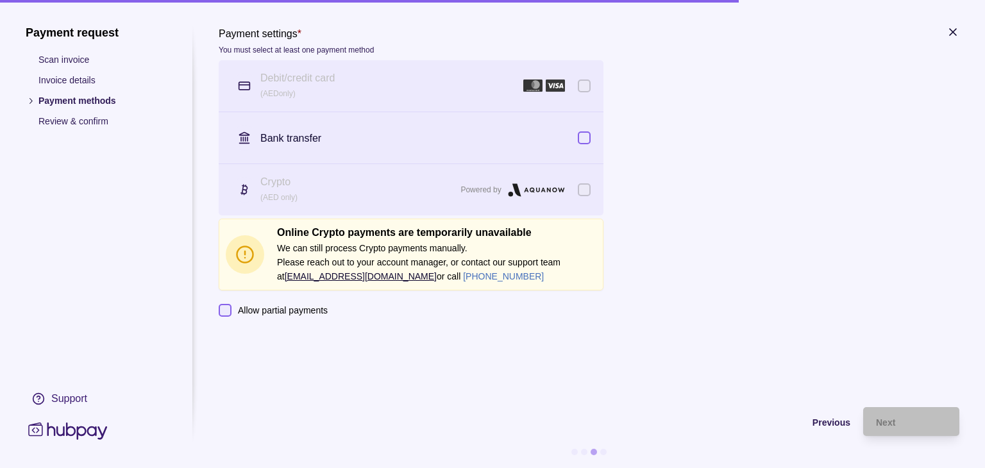
click at [582, 137] on button "button" at bounding box center [584, 138] width 13 height 13
click at [885, 419] on span "Next" at bounding box center [885, 423] width 19 height 10
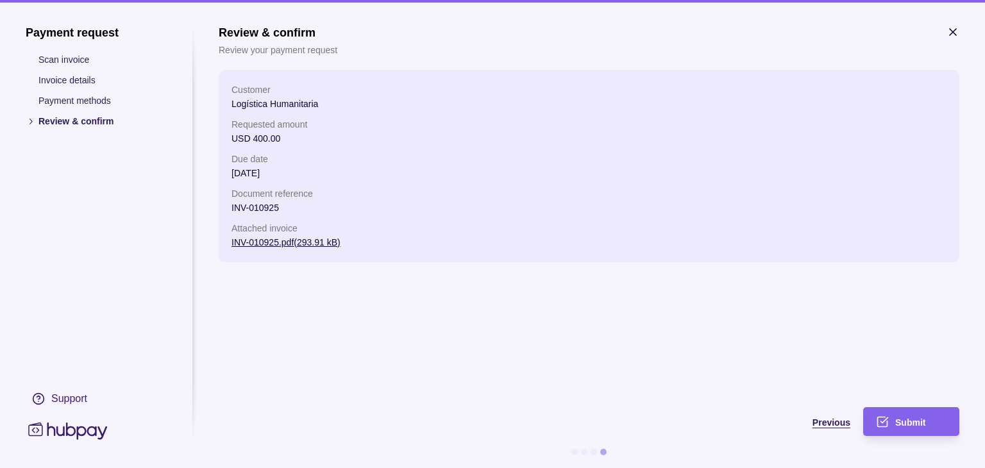
click at [829, 424] on span "Previous" at bounding box center [832, 423] width 38 height 10
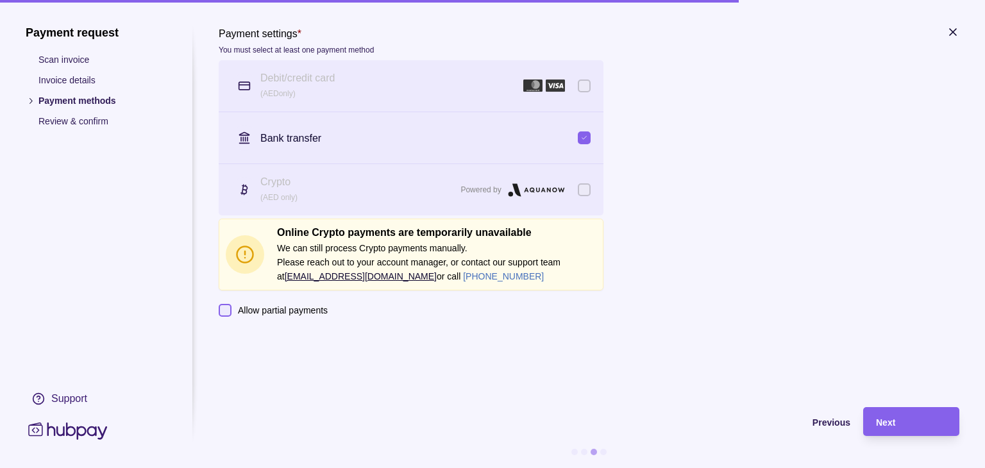
click at [230, 311] on button "Allow partial payments" at bounding box center [225, 310] width 13 height 13
click at [224, 309] on button "Allow partial payments" at bounding box center [225, 310] width 13 height 13
type button "on"
click at [74, 396] on div "Support" at bounding box center [69, 399] width 36 height 14
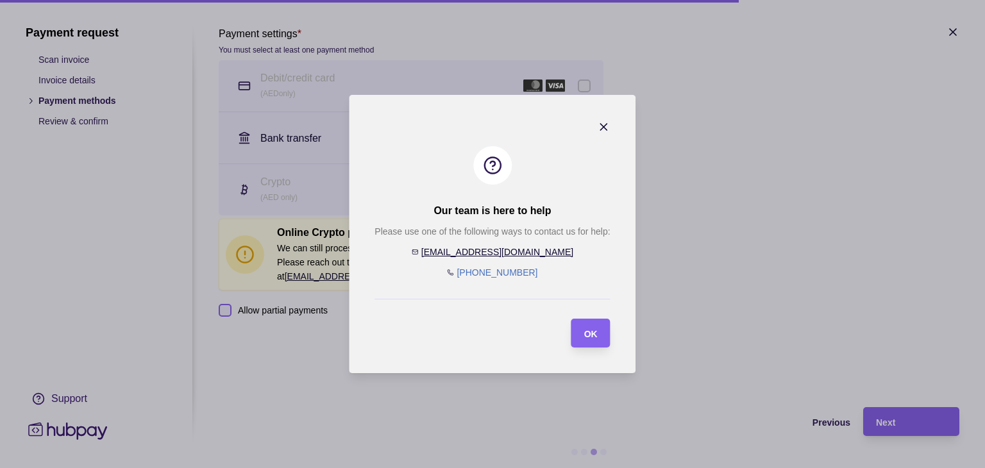
click at [605, 126] on icon "button" at bounding box center [604, 127] width 6 height 6
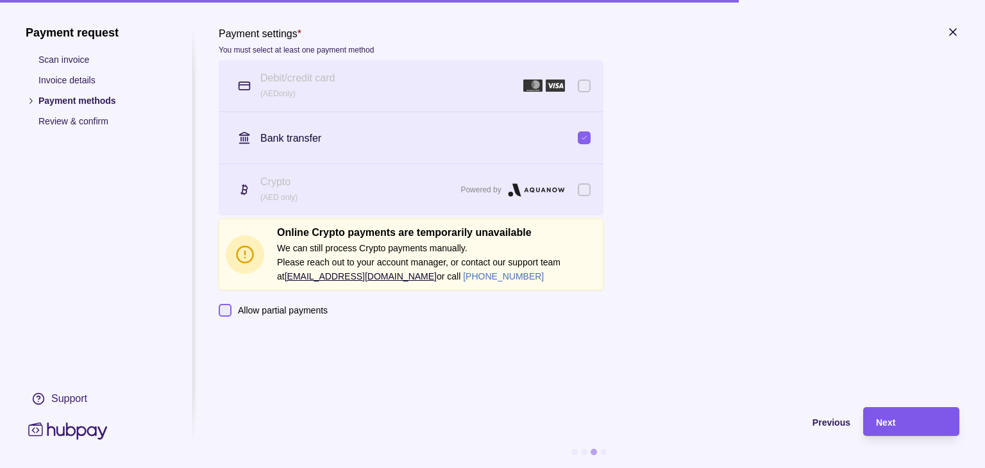
click at [900, 427] on div "Next" at bounding box center [911, 421] width 71 height 15
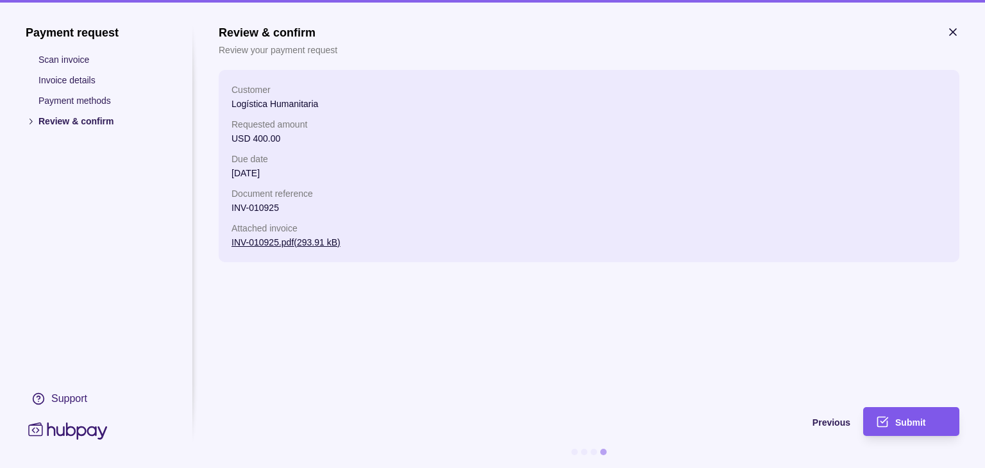
click at [899, 418] on span "Submit" at bounding box center [911, 423] width 30 height 10
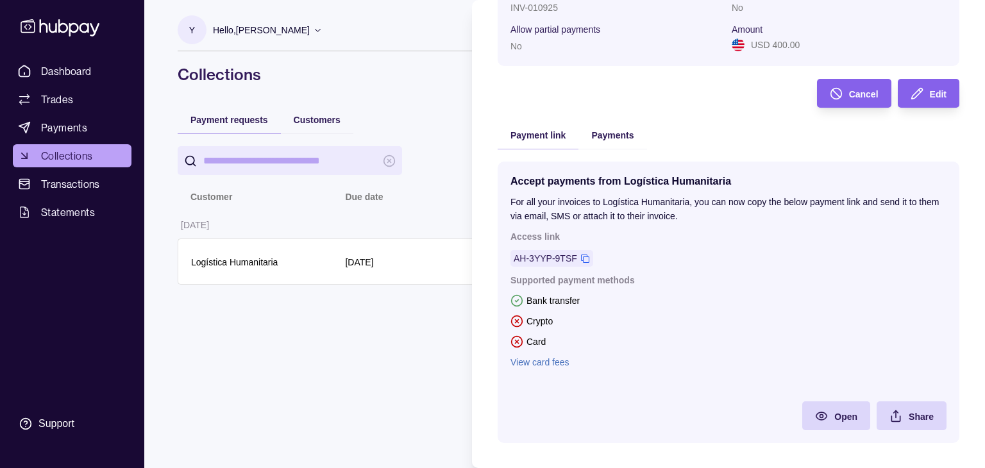
scroll to position [182, 0]
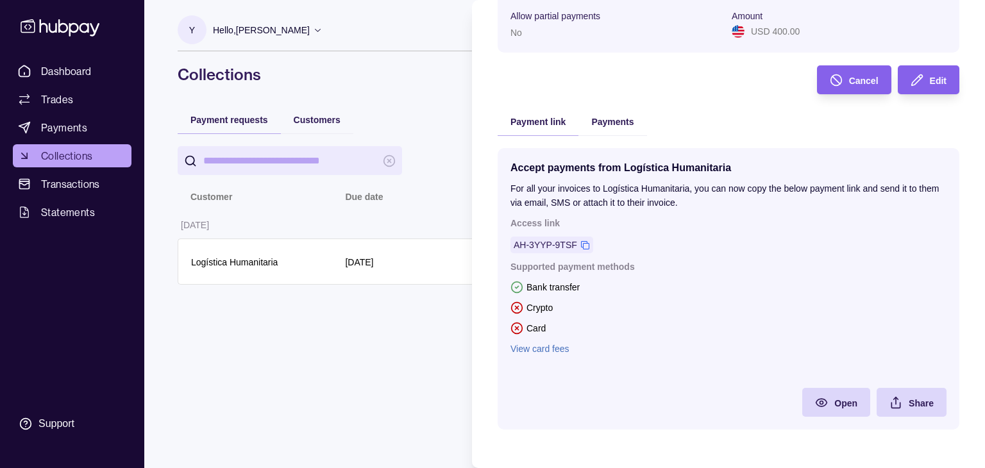
click at [559, 346] on link "View card fees" at bounding box center [729, 349] width 436 height 14
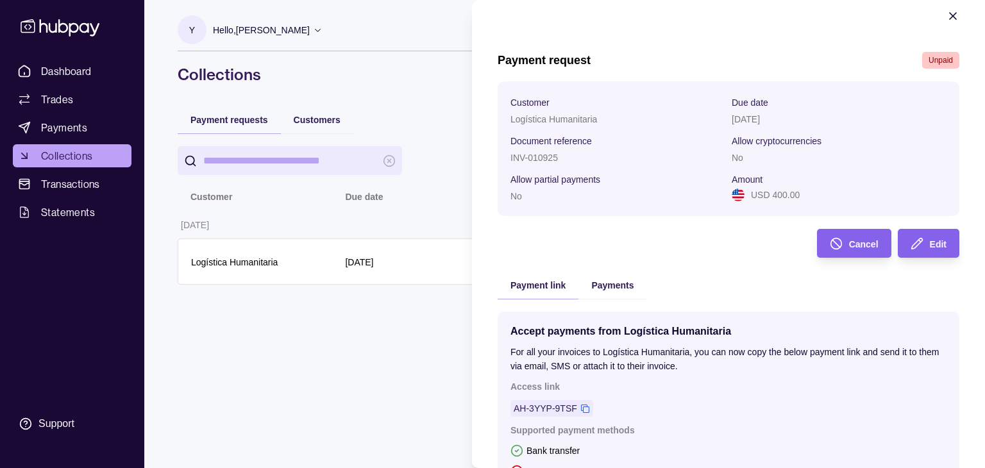
scroll to position [0, 0]
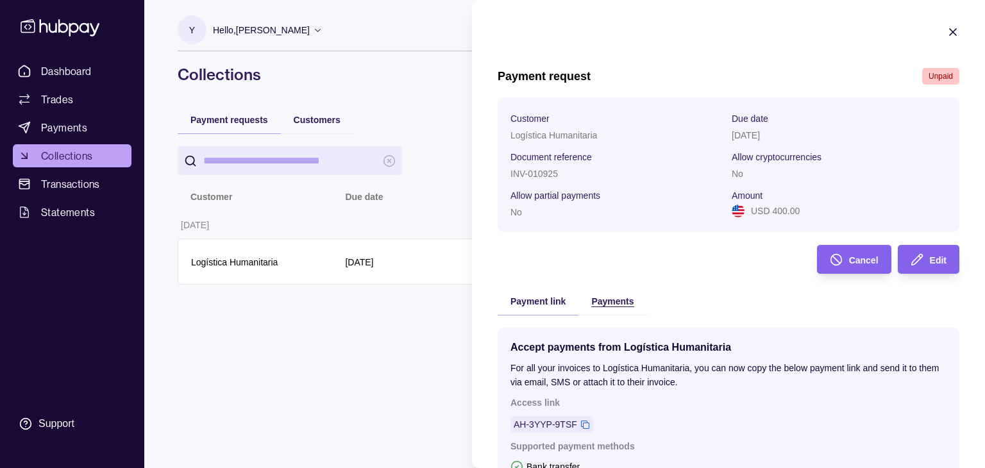
click at [617, 299] on span "Payments" at bounding box center [612, 301] width 42 height 10
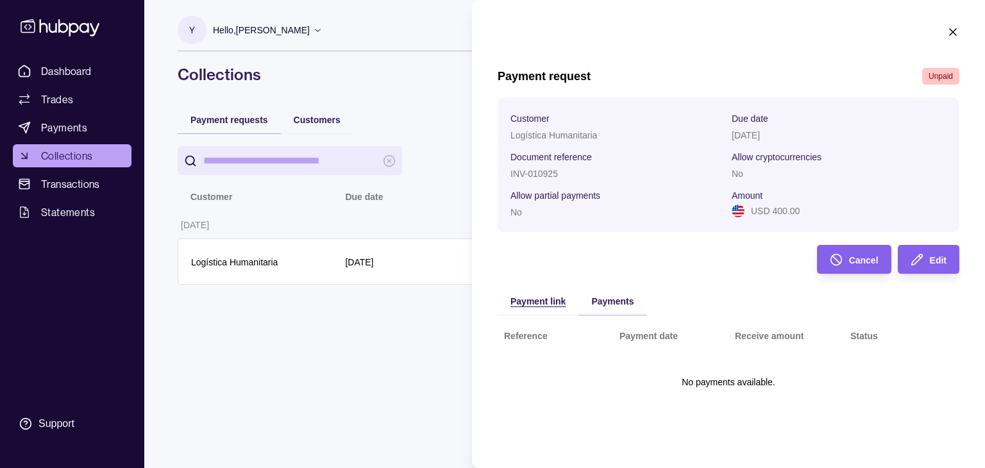
click at [537, 303] on span "Payment link" at bounding box center [538, 301] width 55 height 10
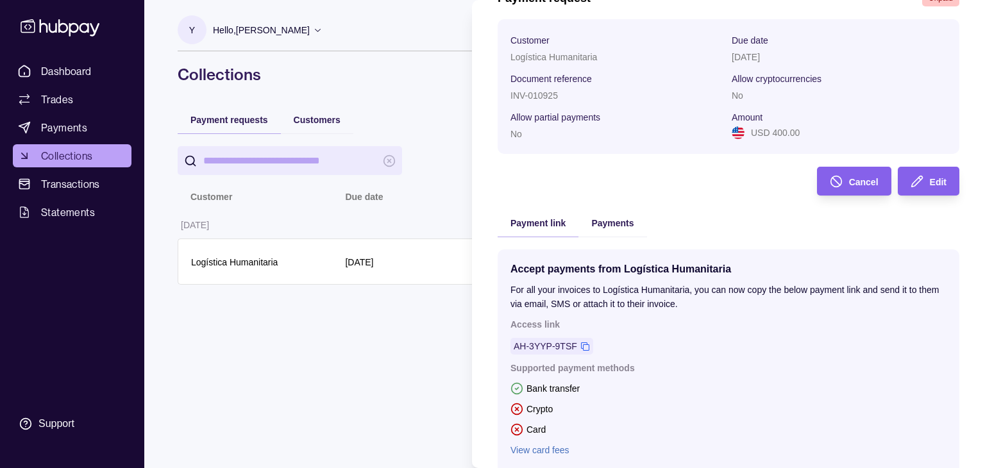
scroll to position [182, 0]
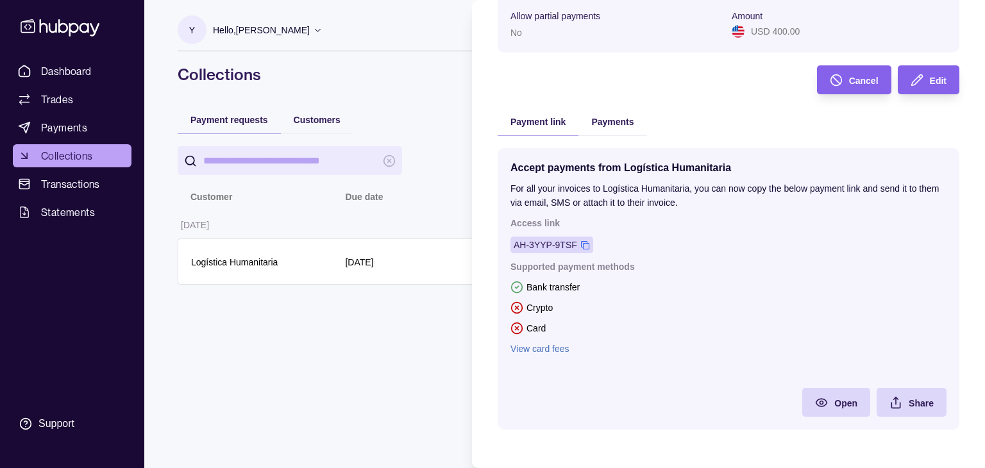
click at [588, 244] on icon at bounding box center [586, 246] width 10 height 10
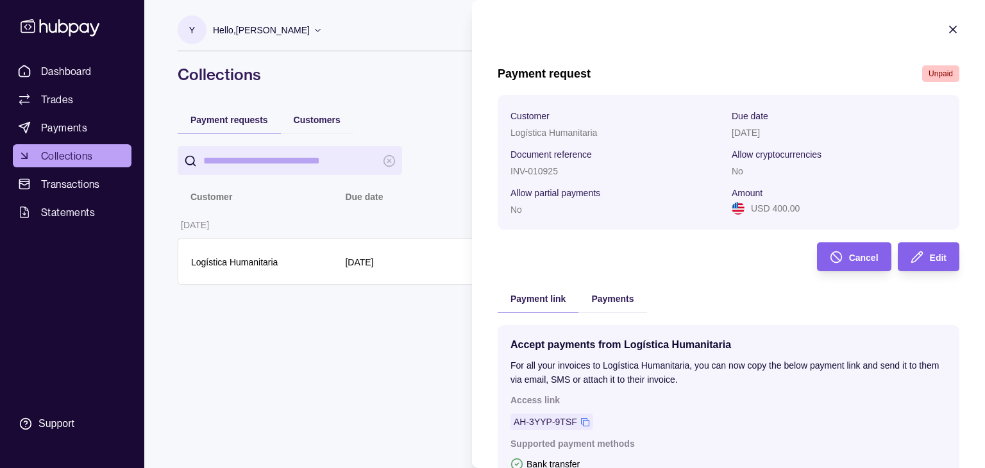
scroll to position [0, 0]
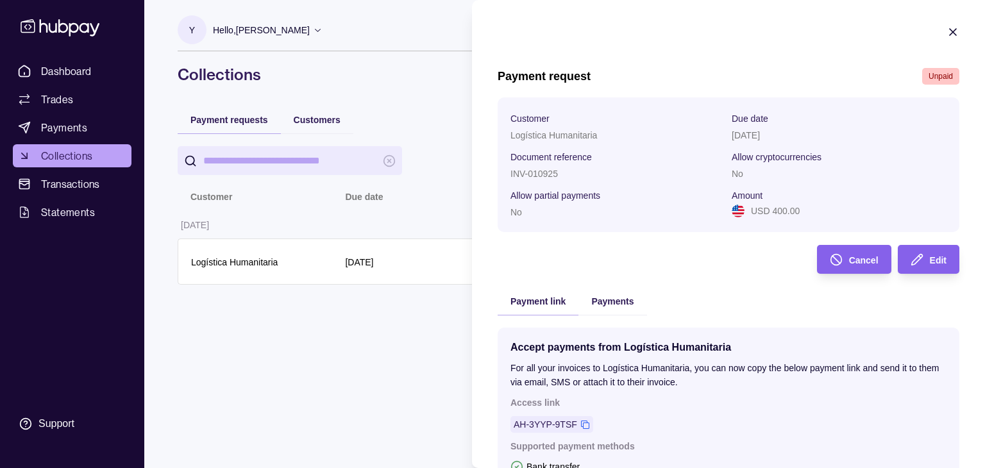
click at [947, 28] on icon "button" at bounding box center [953, 32] width 13 height 13
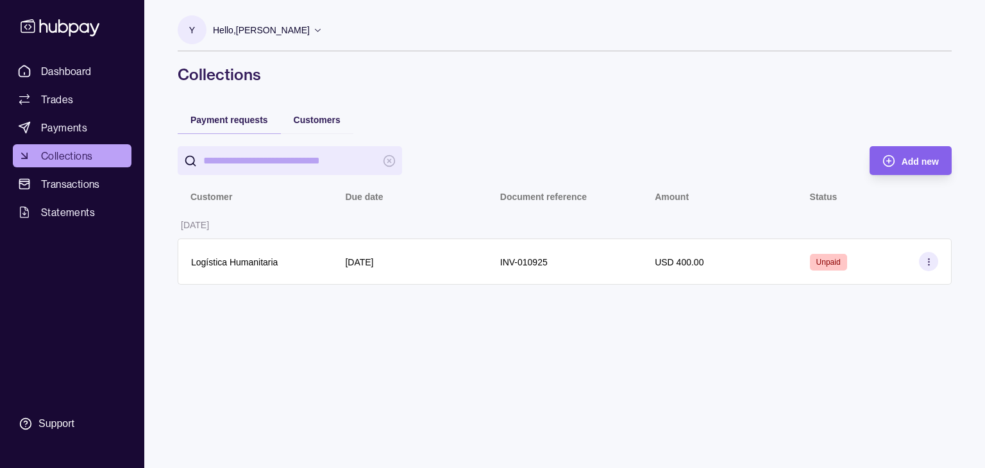
click at [469, 354] on div "Y Hello, [PERSON_NAME] Webxya FZC Account Terms and conditions Privacy policy S…" at bounding box center [565, 234] width 826 height 468
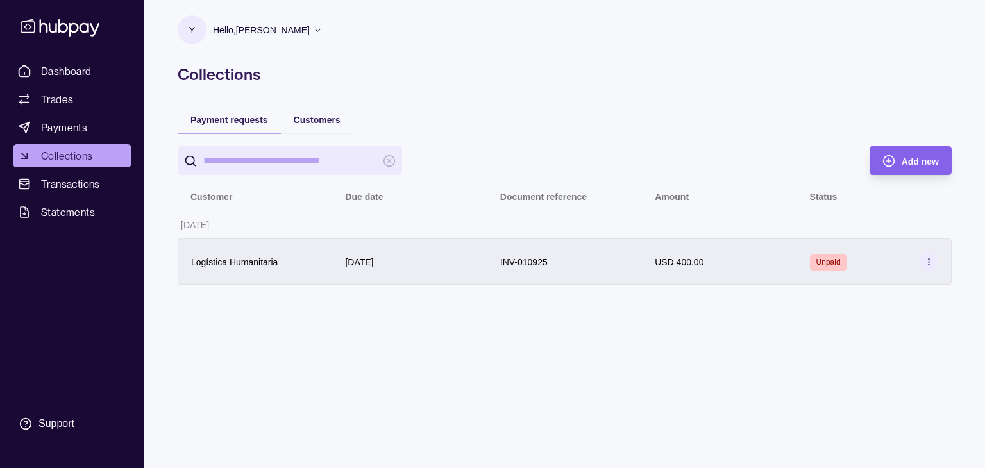
click at [932, 263] on icon at bounding box center [929, 262] width 10 height 10
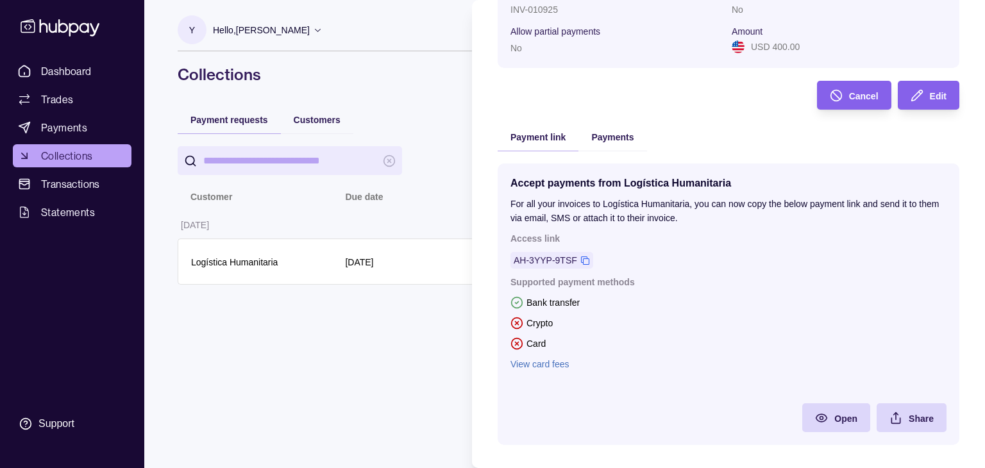
scroll to position [182, 0]
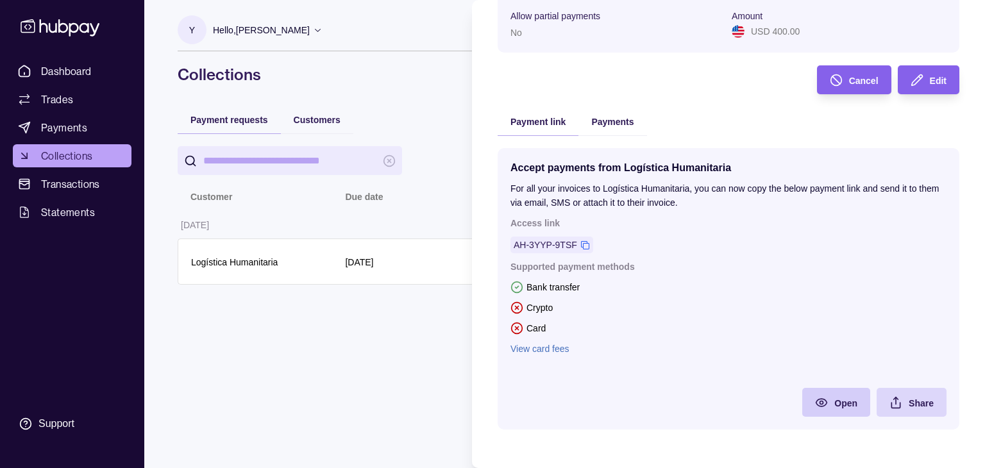
click at [815, 400] on icon at bounding box center [821, 402] width 13 height 13
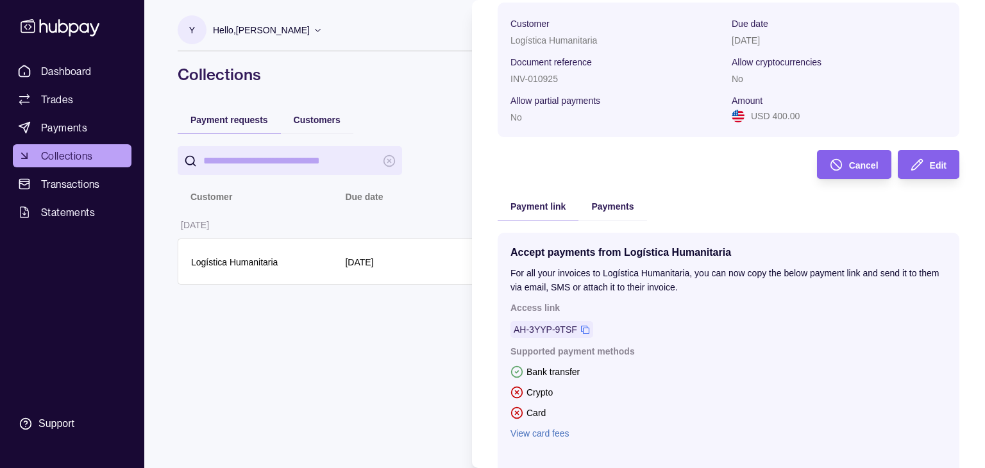
scroll to position [0, 0]
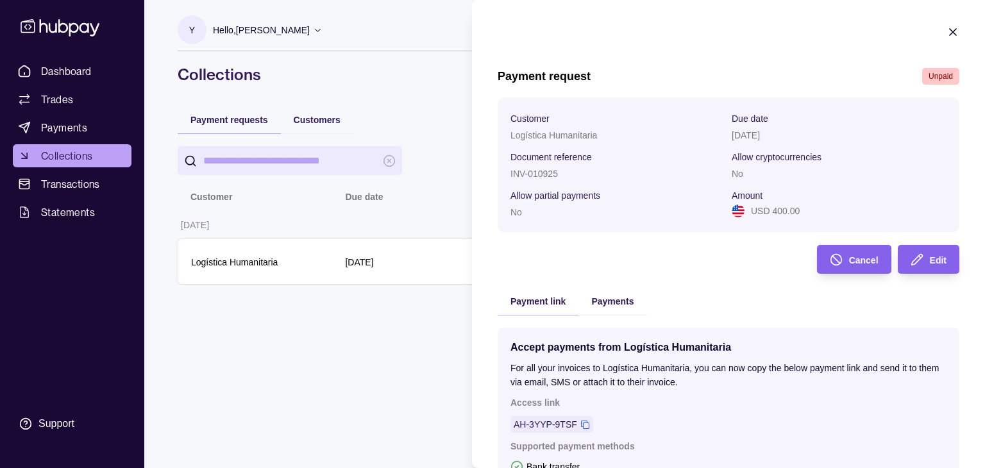
click at [947, 33] on icon "button" at bounding box center [953, 32] width 13 height 13
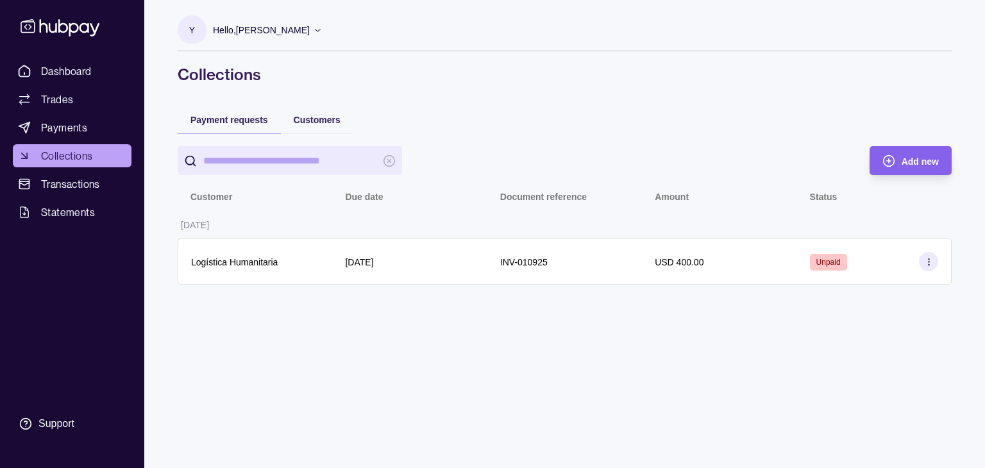
click at [631, 361] on div "Y Hello, [PERSON_NAME] Webxya FZC Account Terms and conditions Privacy policy S…" at bounding box center [565, 234] width 826 height 468
click at [310, 121] on span "Customers" at bounding box center [317, 120] width 47 height 10
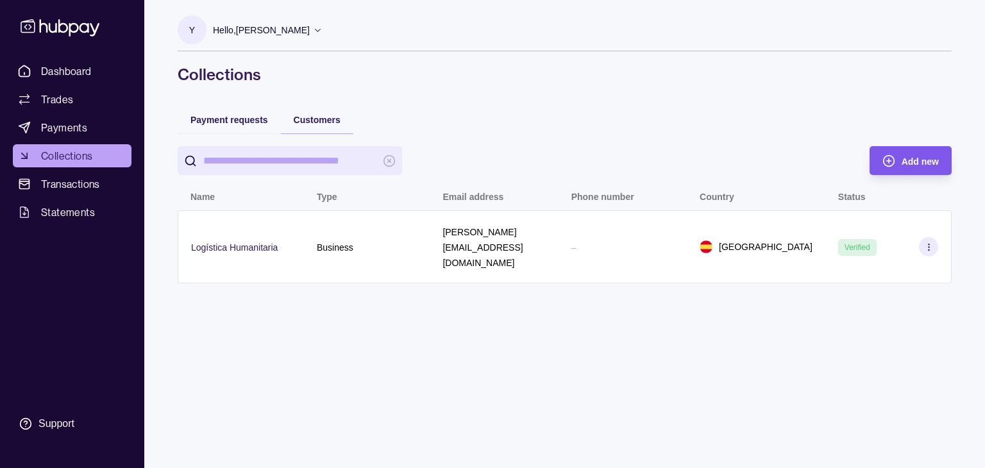
click at [906, 157] on span "Add new" at bounding box center [920, 162] width 37 height 10
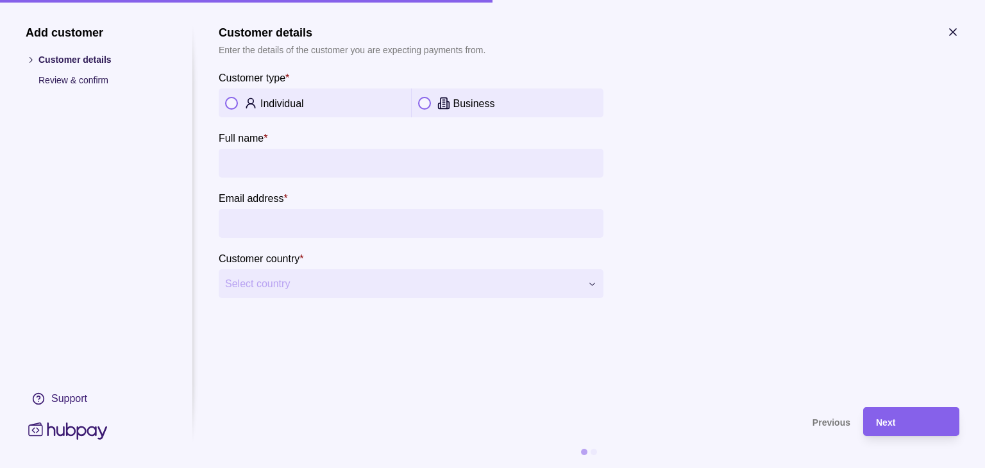
click at [427, 106] on button "button" at bounding box center [424, 103] width 13 height 13
click at [255, 162] on input "Company name *" at bounding box center [411, 163] width 372 height 29
type input "*******"
click at [269, 216] on input "Email address *" at bounding box center [411, 223] width 372 height 29
click at [298, 224] on input "**********" at bounding box center [411, 223] width 372 height 29
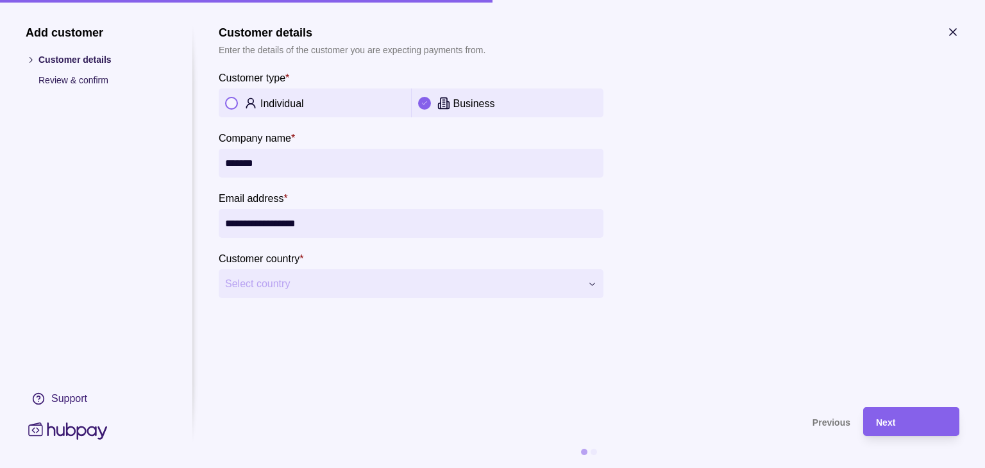
click at [228, 226] on input "**********" at bounding box center [411, 223] width 372 height 29
type input "**********"
click at [244, 284] on span "Select country" at bounding box center [403, 283] width 356 height 15
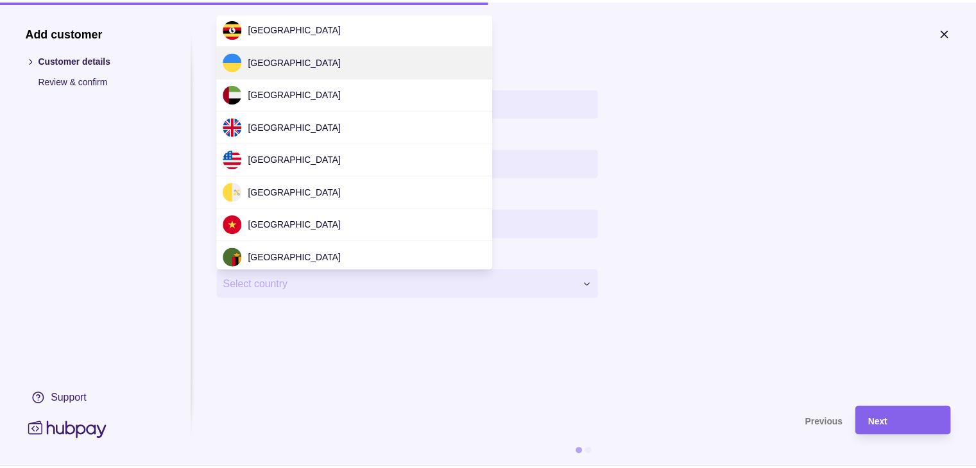
scroll to position [4045, 0]
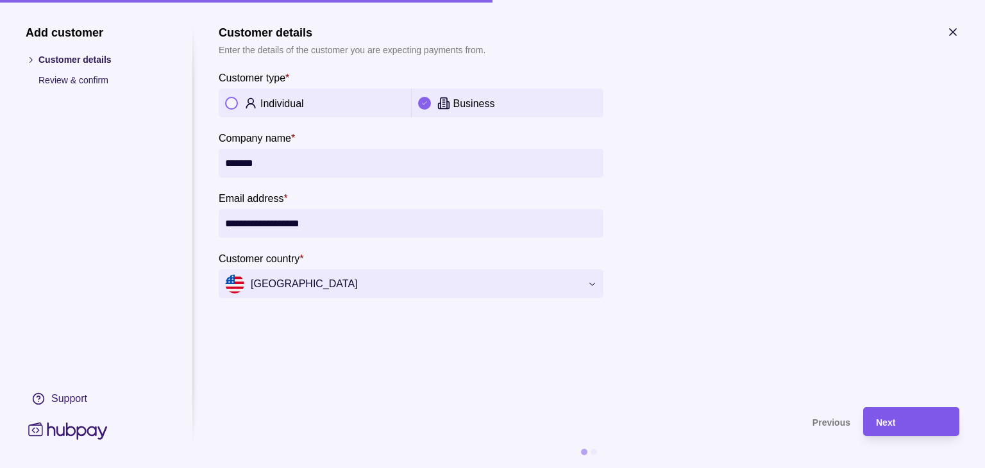
click at [902, 420] on div "Next" at bounding box center [911, 421] width 71 height 15
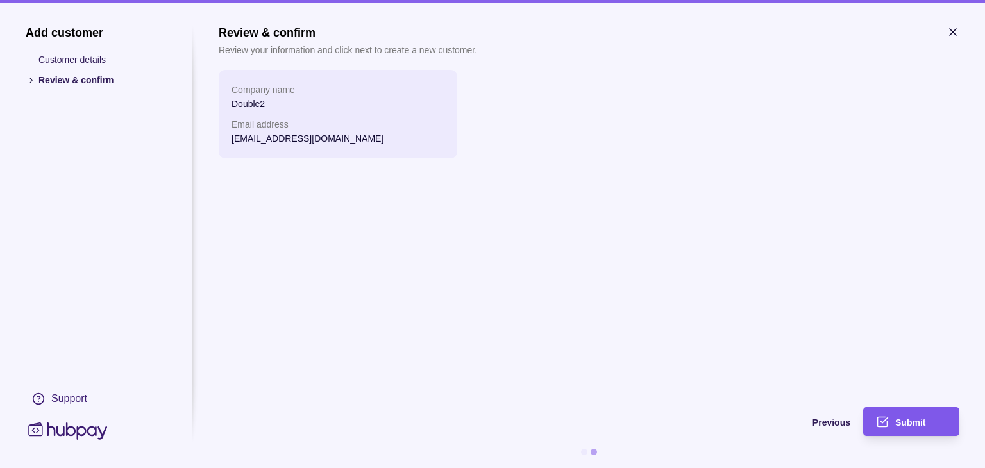
click at [908, 423] on span "Submit" at bounding box center [911, 423] width 30 height 10
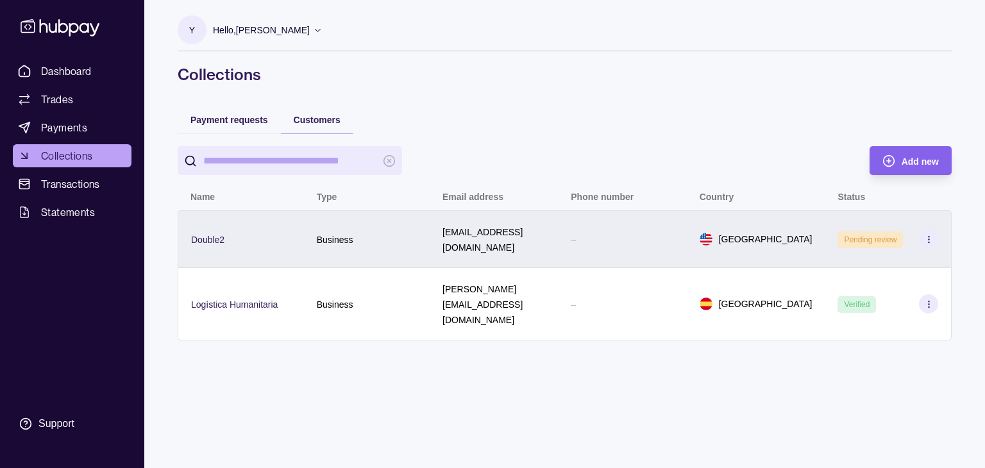
click at [928, 235] on icon at bounding box center [929, 240] width 10 height 10
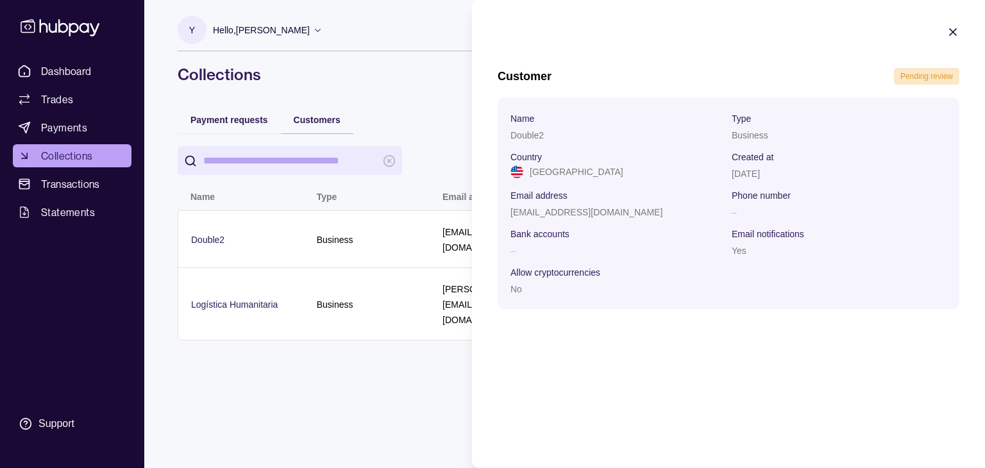
click at [370, 378] on html "Dashboard Trades Payments Collections Transactions Statements Support Y Hello, …" at bounding box center [492, 234] width 985 height 468
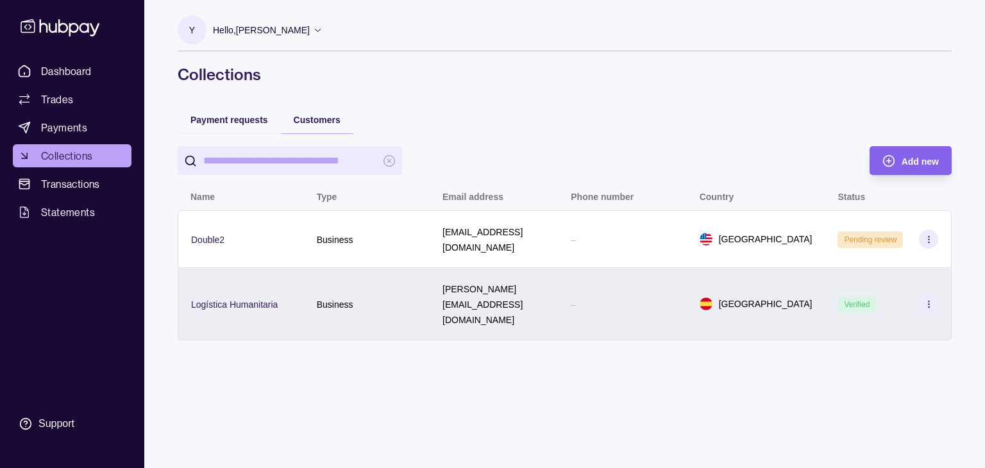
click at [930, 300] on icon at bounding box center [929, 305] width 10 height 10
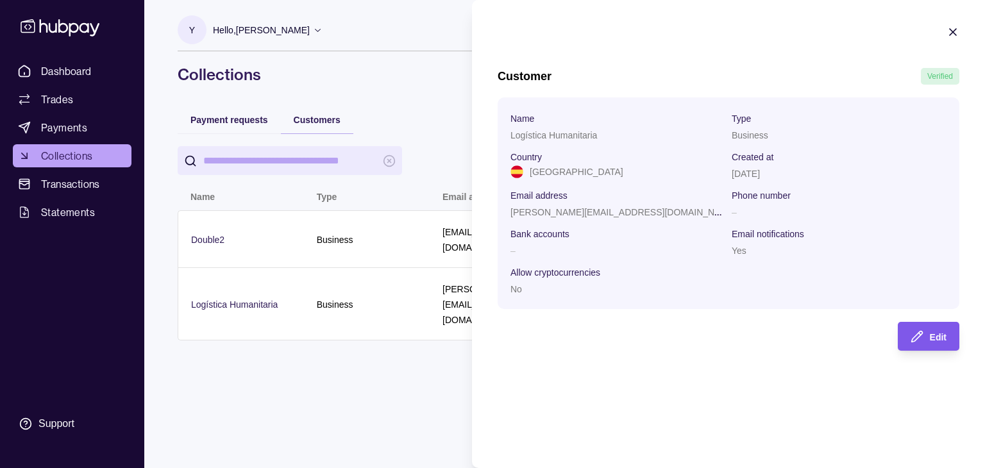
click at [922, 343] on icon "button" at bounding box center [917, 336] width 13 height 13
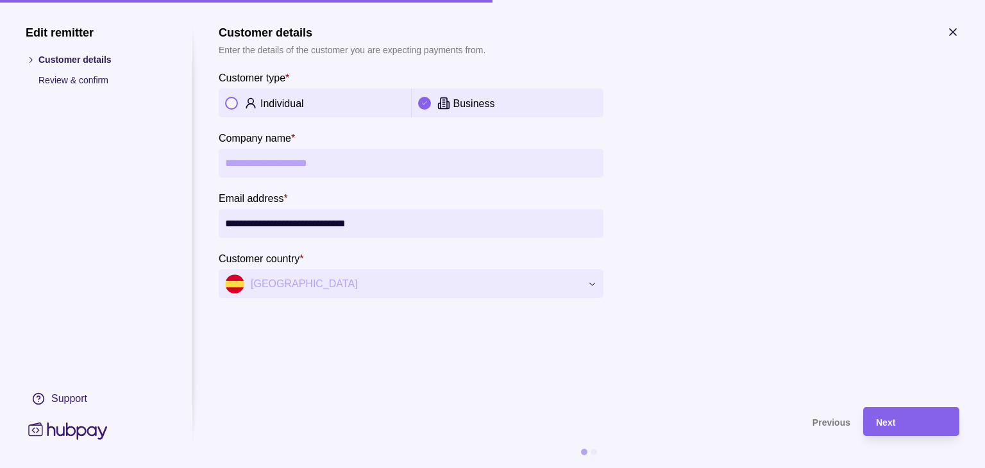
click at [953, 34] on icon "button" at bounding box center [953, 32] width 13 height 13
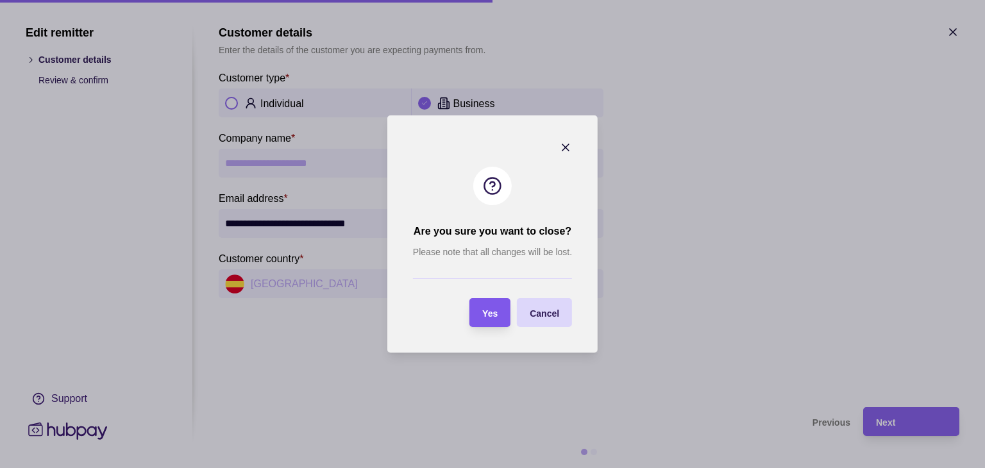
click at [482, 321] on div "Yes" at bounding box center [480, 312] width 35 height 29
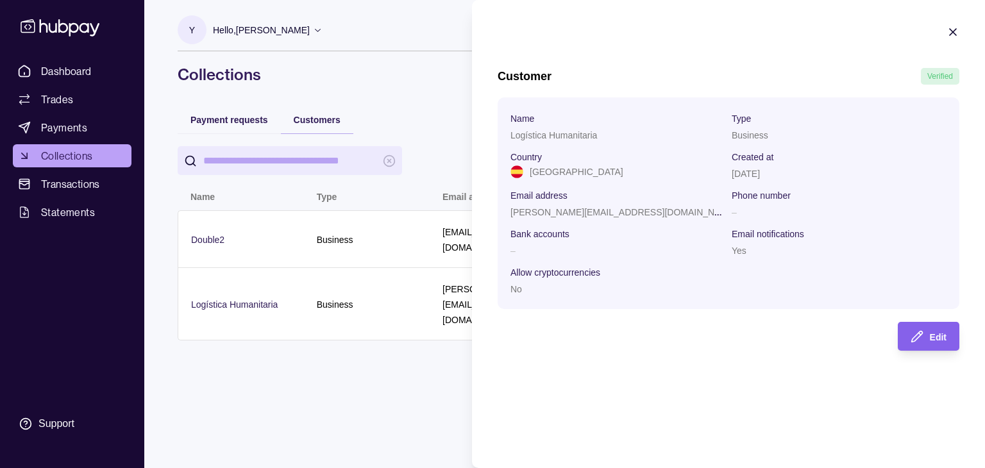
click at [955, 34] on icon "button" at bounding box center [953, 32] width 13 height 13
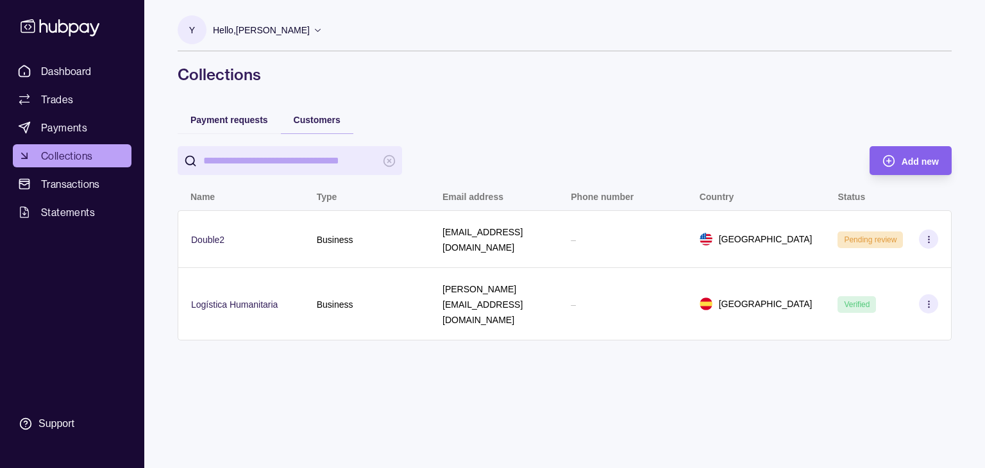
click at [532, 384] on div "Y Hello, [PERSON_NAME] Webxya FZC Account Terms and conditions Privacy policy S…" at bounding box center [565, 234] width 826 height 468
drag, startPoint x: 319, startPoint y: 393, endPoint x: 275, endPoint y: 327, distance: 80.4
click at [319, 393] on div "Y Hello, [PERSON_NAME] Webxya FZC Account Terms and conditions Privacy policy S…" at bounding box center [565, 234] width 826 height 468
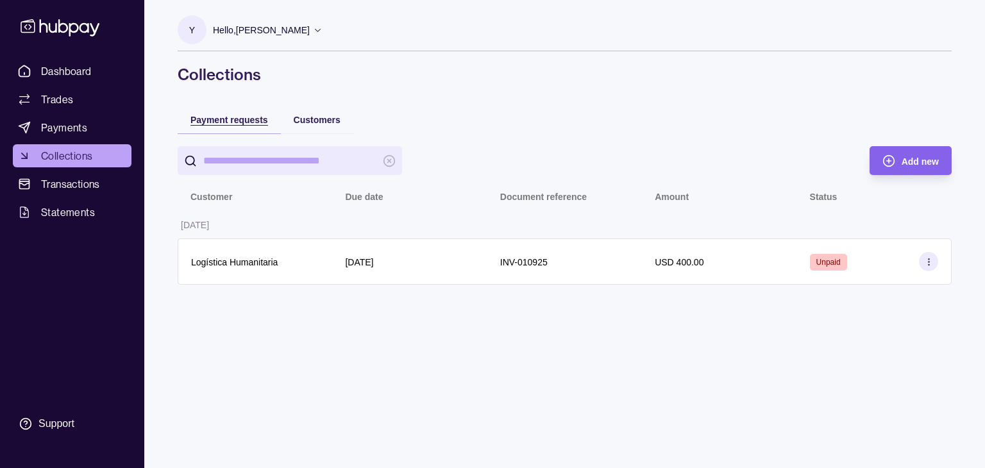
click at [219, 117] on span "Payment requests" at bounding box center [230, 120] width 78 height 10
click at [355, 353] on div "Y Hello, [PERSON_NAME] Webxya FZC Account Terms and conditions Privacy policy S…" at bounding box center [565, 234] width 826 height 468
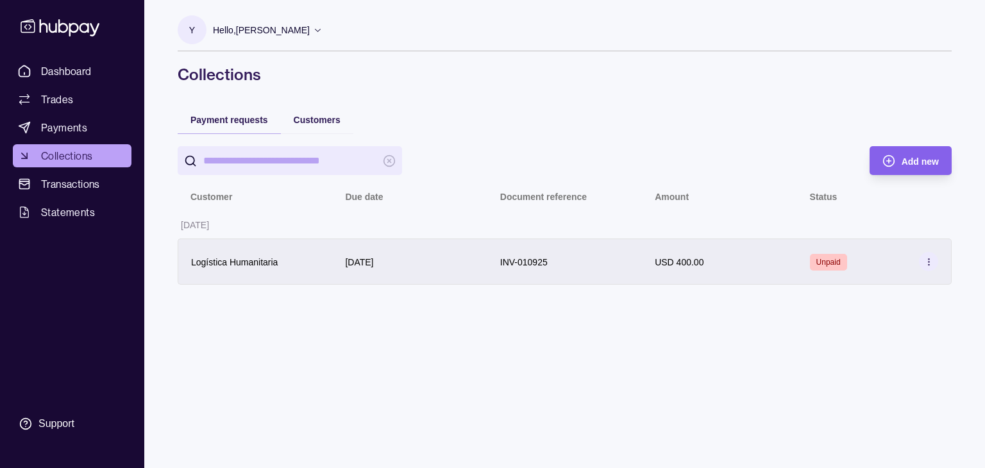
click at [929, 260] on icon at bounding box center [929, 262] width 10 height 10
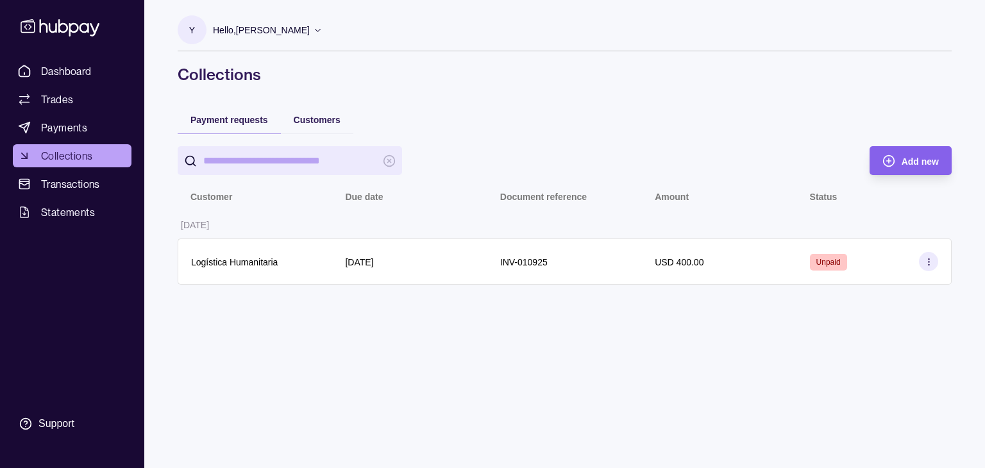
click at [400, 360] on html "Dashboard Trades Payments Collections Transactions Statements Support Y Hello, …" at bounding box center [492, 234] width 985 height 468
click at [647, 383] on div "Y Hello, [PERSON_NAME] Webxya FZC Account Terms and conditions Privacy policy S…" at bounding box center [565, 234] width 826 height 468
click at [421, 325] on div "Y Hello, [PERSON_NAME] Webxya FZC Account Terms and conditions Privacy policy S…" at bounding box center [565, 234] width 826 height 468
click at [605, 405] on div "Y Hello, [PERSON_NAME] Webxya FZC Account Terms and conditions Privacy policy S…" at bounding box center [565, 234] width 826 height 468
drag, startPoint x: 554, startPoint y: 396, endPoint x: 570, endPoint y: 399, distance: 17.0
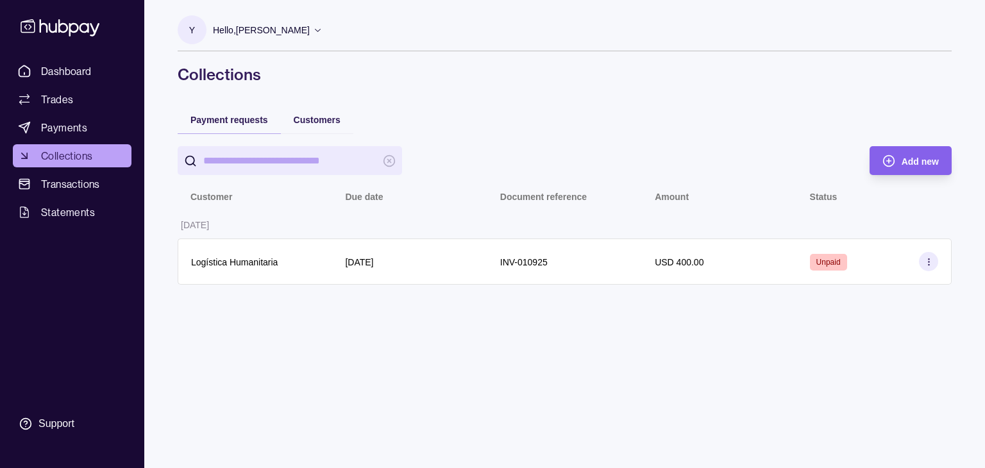
click at [554, 395] on div "Y Hello, [PERSON_NAME] Webxya FZC Account Terms and conditions Privacy policy S…" at bounding box center [565, 234] width 826 height 468
click at [58, 72] on span "Dashboard" at bounding box center [66, 71] width 51 height 15
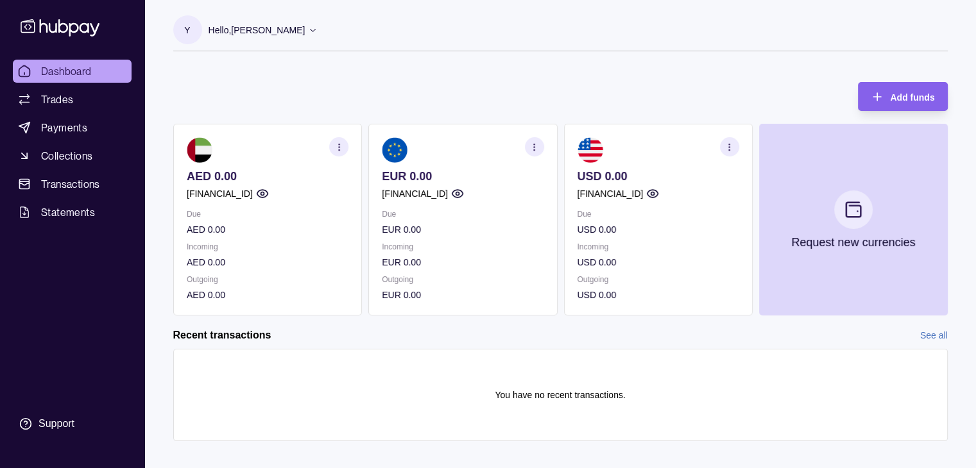
click at [59, 22] on icon at bounding box center [60, 27] width 79 height 17
